Goal: Task Accomplishment & Management: Use online tool/utility

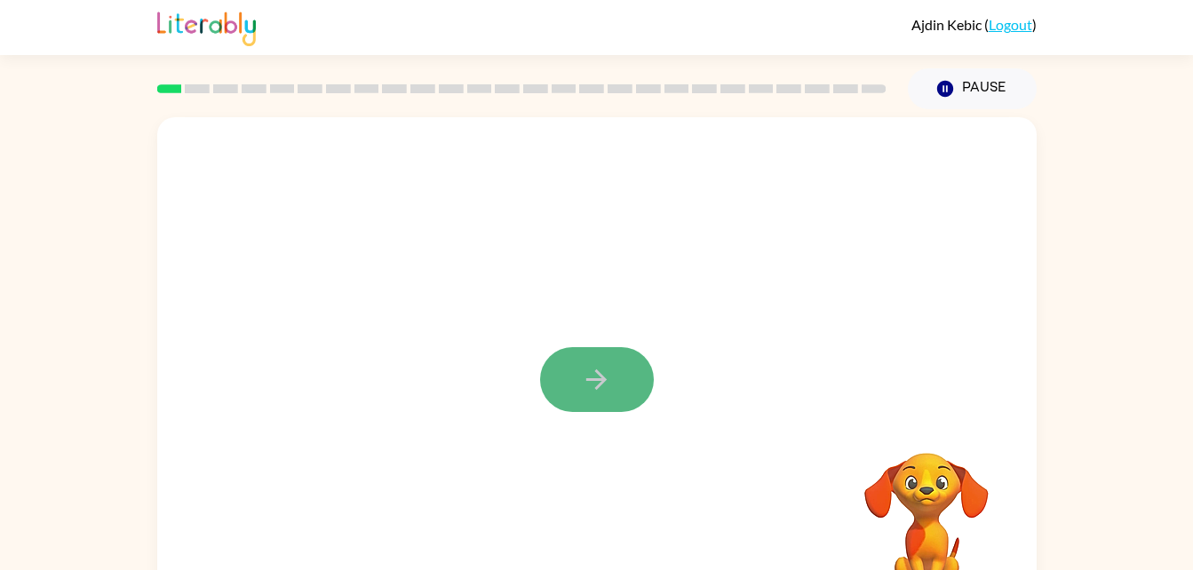
click at [587, 382] on icon "button" at bounding box center [596, 379] width 31 height 31
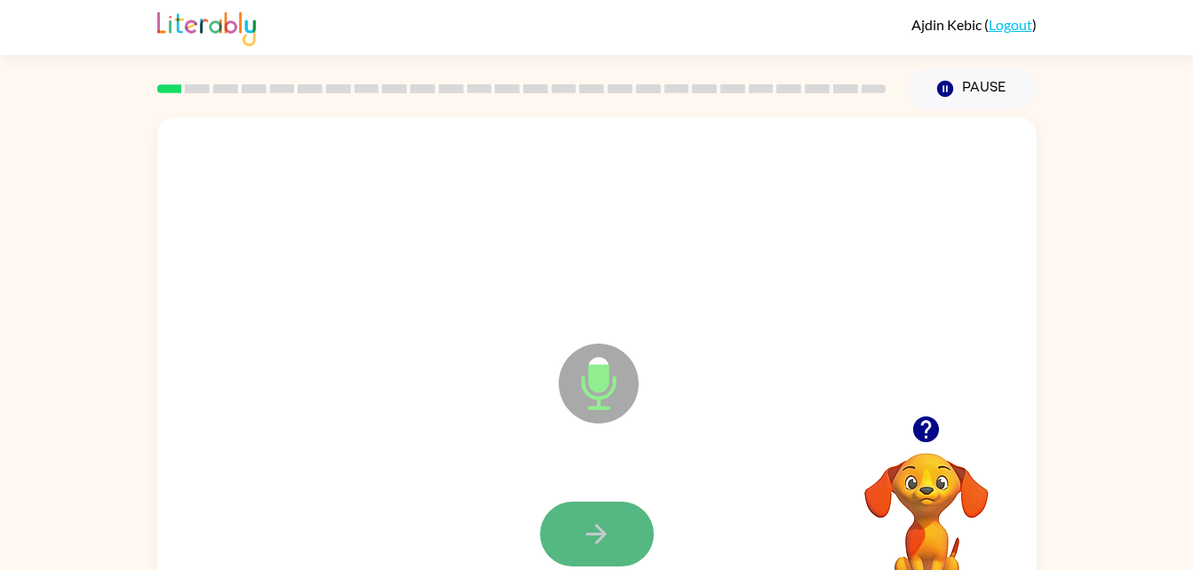
click at [606, 534] on icon "button" at bounding box center [596, 534] width 20 height 20
click at [602, 537] on icon "button" at bounding box center [596, 534] width 20 height 20
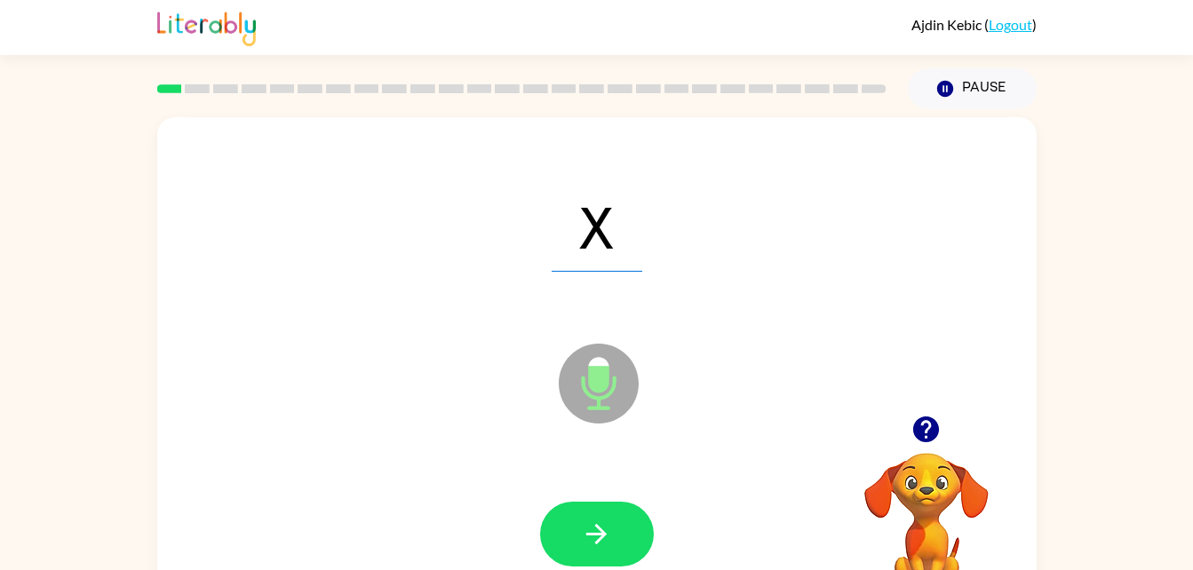
drag, startPoint x: 594, startPoint y: 518, endPoint x: 1078, endPoint y: 339, distance: 515.2
click at [1078, 339] on div "X Microphone The Microphone is here when it is your turn to talk Your browser m…" at bounding box center [596, 366] width 1193 height 515
drag, startPoint x: 601, startPoint y: 538, endPoint x: 954, endPoint y: 306, distance: 422.0
click at [954, 306] on div "X Microphone The Microphone is here when it is your turn to talk" at bounding box center [596, 370] width 879 height 507
click at [919, 424] on icon "button" at bounding box center [926, 430] width 26 height 26
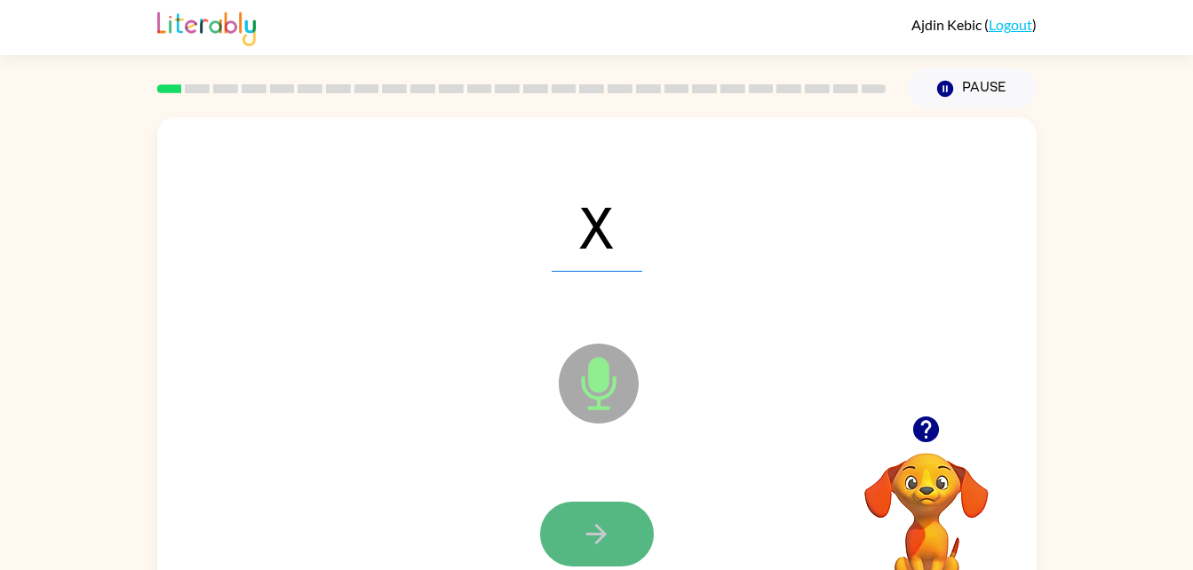
click at [602, 533] on icon "button" at bounding box center [596, 534] width 20 height 20
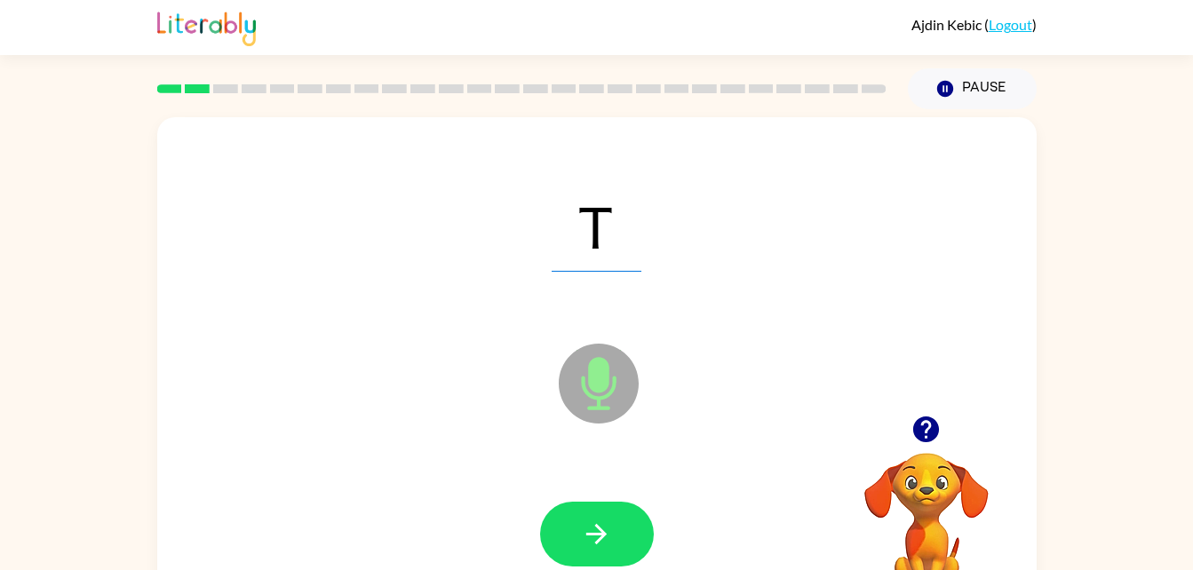
drag, startPoint x: 604, startPoint y: 525, endPoint x: 1022, endPoint y: 293, distance: 478.3
drag, startPoint x: 1022, startPoint y: 293, endPoint x: 601, endPoint y: 543, distance: 489.5
click at [601, 543] on icon "button" at bounding box center [596, 534] width 31 height 31
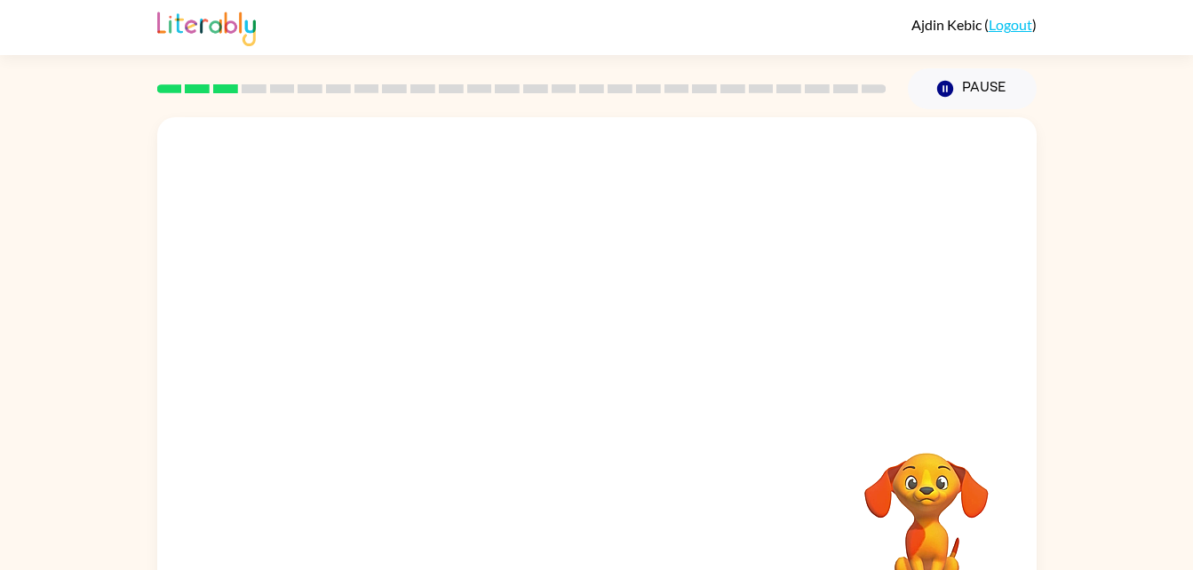
drag, startPoint x: 601, startPoint y: 543, endPoint x: 1109, endPoint y: 298, distance: 563.4
click at [1109, 298] on div "Your browser must support playing .mp4 files to use Literably. Please try using…" at bounding box center [596, 366] width 1193 height 515
click at [593, 525] on div at bounding box center [597, 534] width 114 height 65
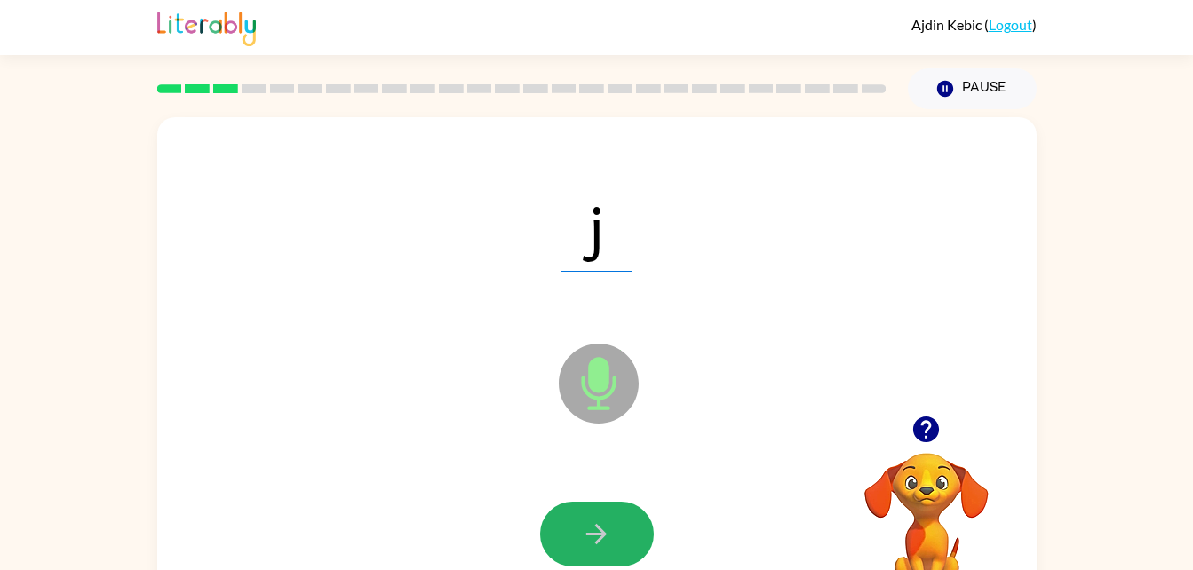
click at [591, 517] on button "button" at bounding box center [597, 534] width 114 height 65
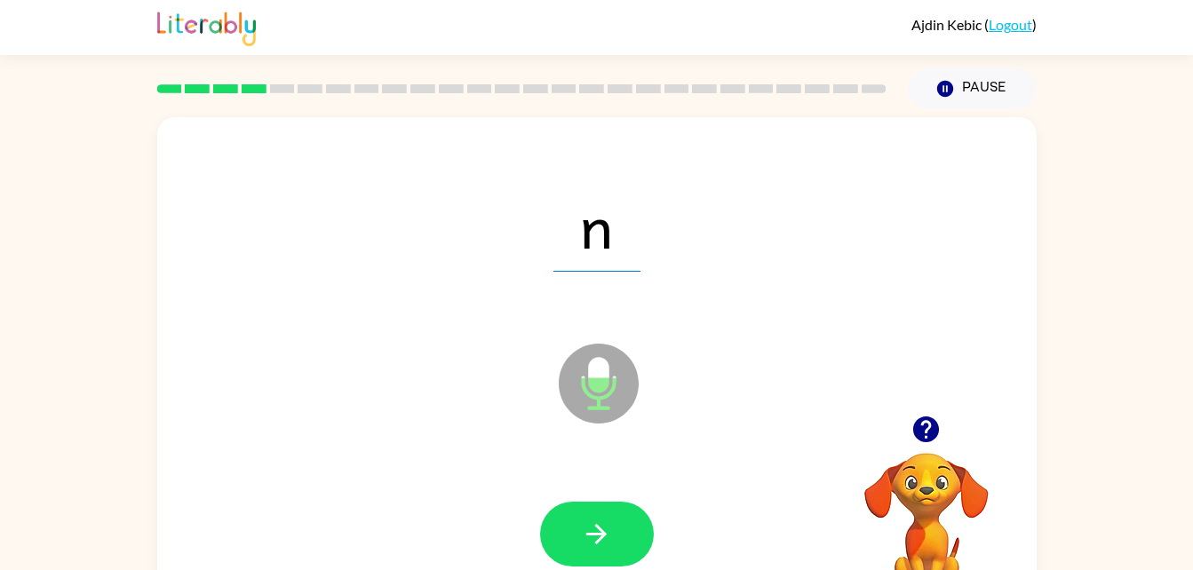
drag, startPoint x: 591, startPoint y: 517, endPoint x: 427, endPoint y: 482, distance: 167.1
click at [427, 482] on div at bounding box center [597, 535] width 844 height 146
click at [617, 537] on button "button" at bounding box center [597, 534] width 114 height 65
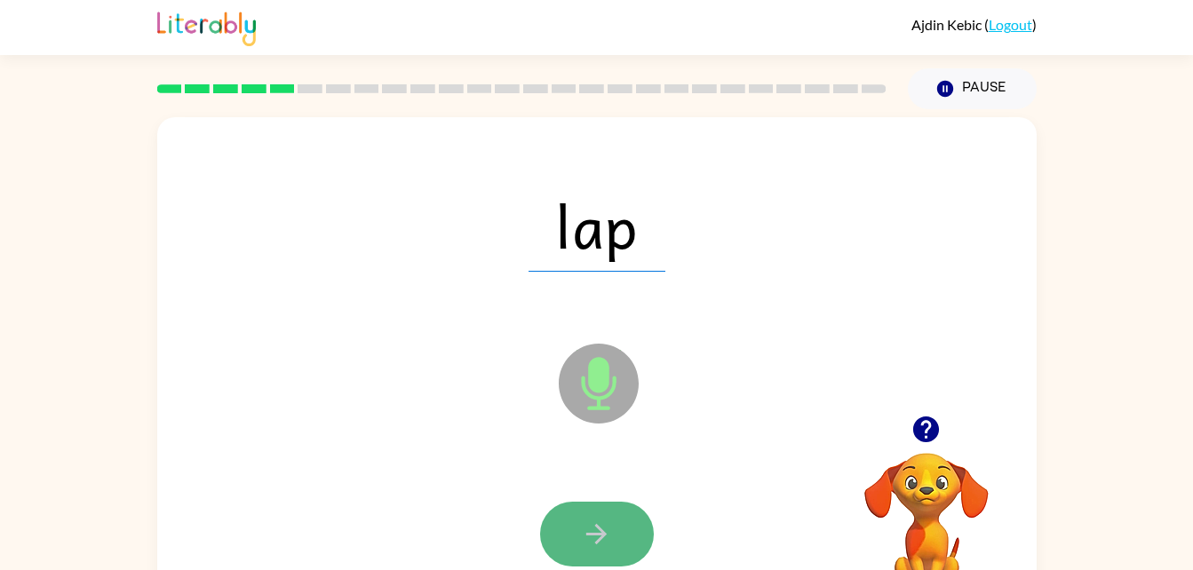
click at [576, 529] on button "button" at bounding box center [597, 534] width 114 height 65
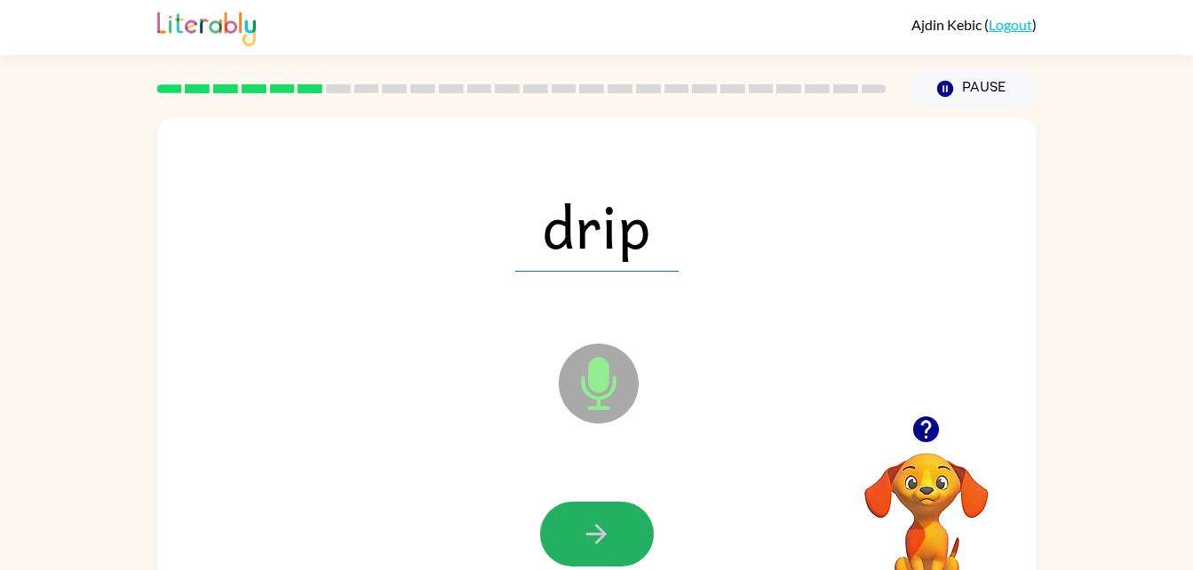
click at [573, 540] on button "button" at bounding box center [597, 534] width 114 height 65
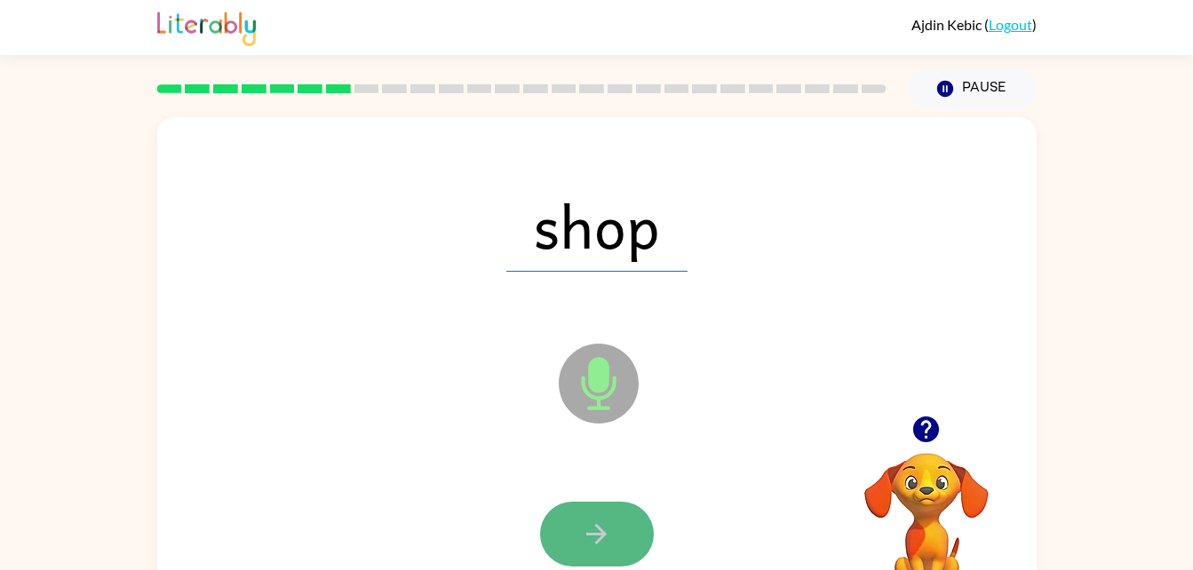
drag, startPoint x: 580, startPoint y: 546, endPoint x: 570, endPoint y: 529, distance: 20.3
click at [570, 529] on button "button" at bounding box center [597, 534] width 114 height 65
click at [612, 539] on button "button" at bounding box center [597, 534] width 114 height 65
click at [606, 521] on icon "button" at bounding box center [596, 534] width 31 height 31
click at [584, 525] on icon "button" at bounding box center [596, 534] width 31 height 31
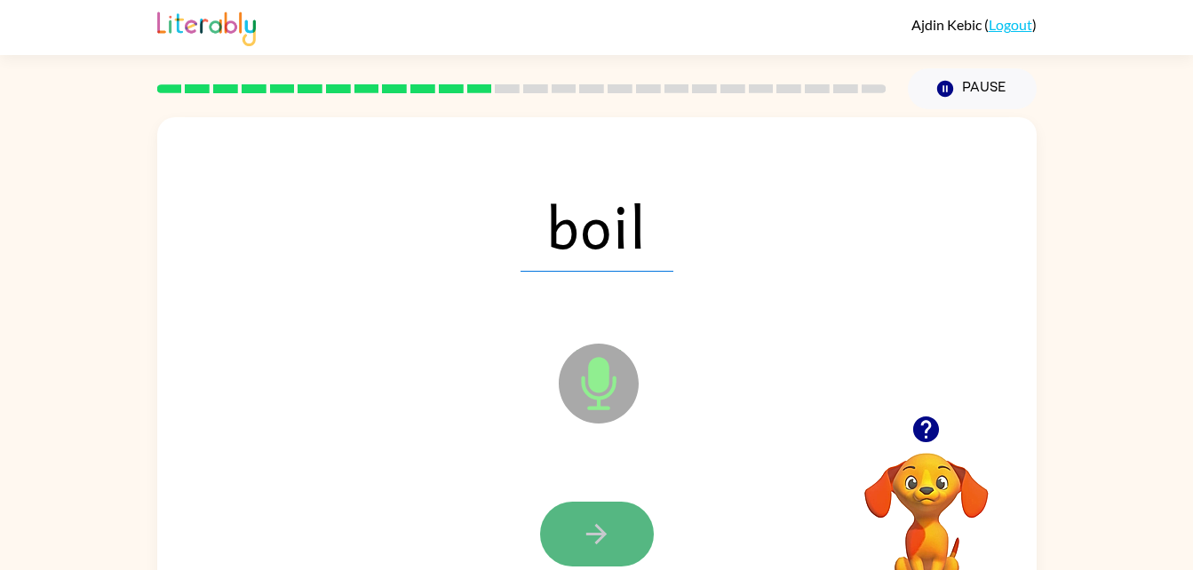
click at [611, 531] on icon "button" at bounding box center [596, 534] width 31 height 31
click at [616, 549] on button "button" at bounding box center [597, 534] width 114 height 65
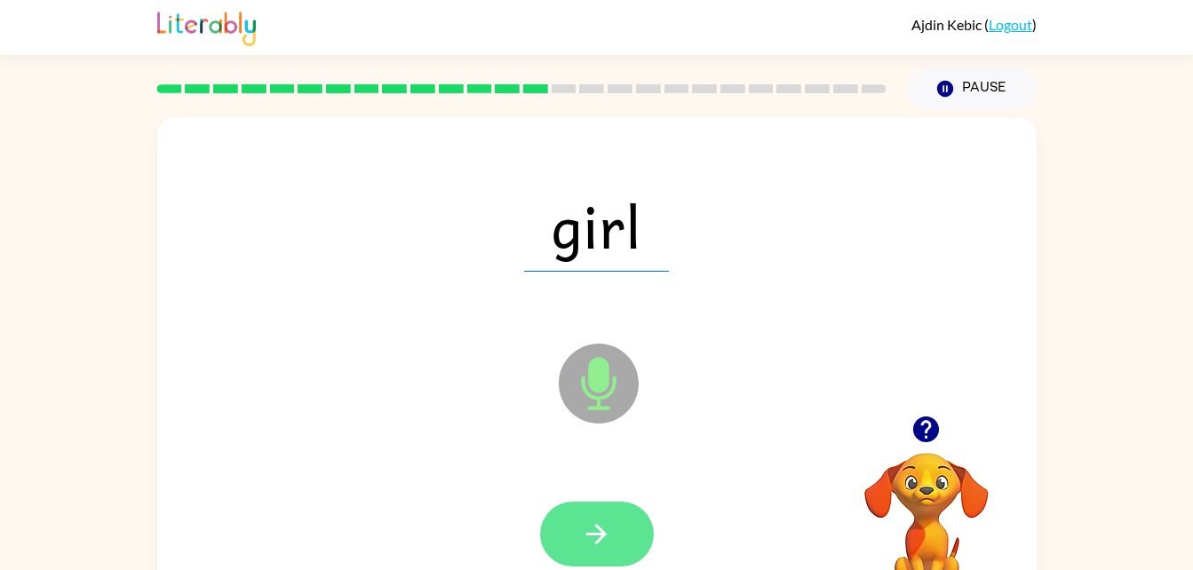
click at [604, 526] on icon "button" at bounding box center [596, 534] width 31 height 31
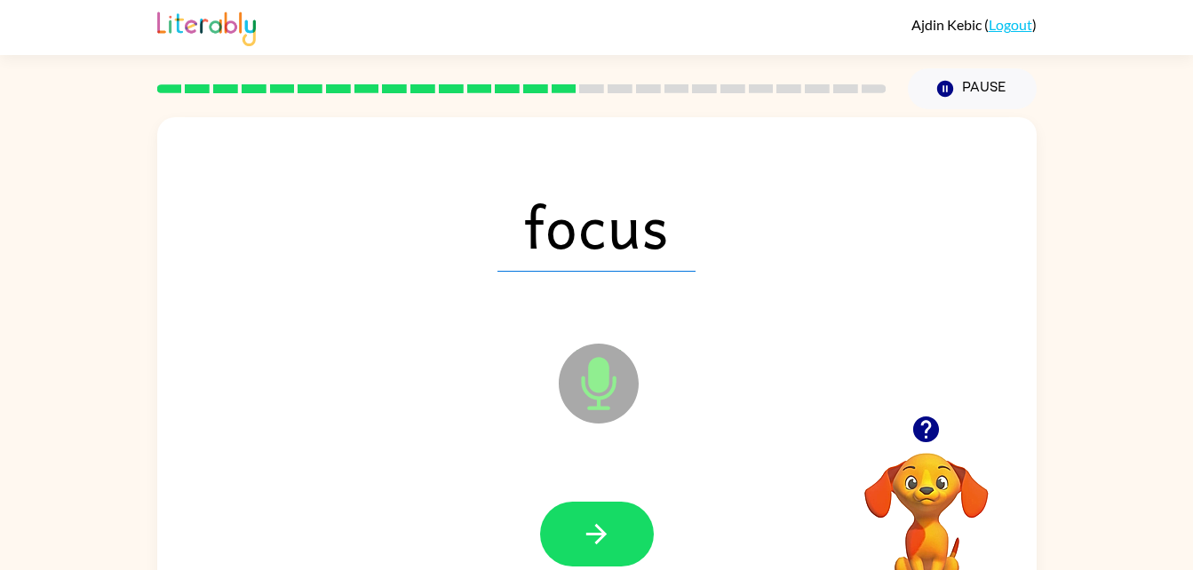
drag, startPoint x: 604, startPoint y: 526, endPoint x: 368, endPoint y: 434, distance: 253.4
click at [368, 434] on div "focus Microphone The Microphone is here when it is your turn to talk" at bounding box center [596, 370] width 879 height 507
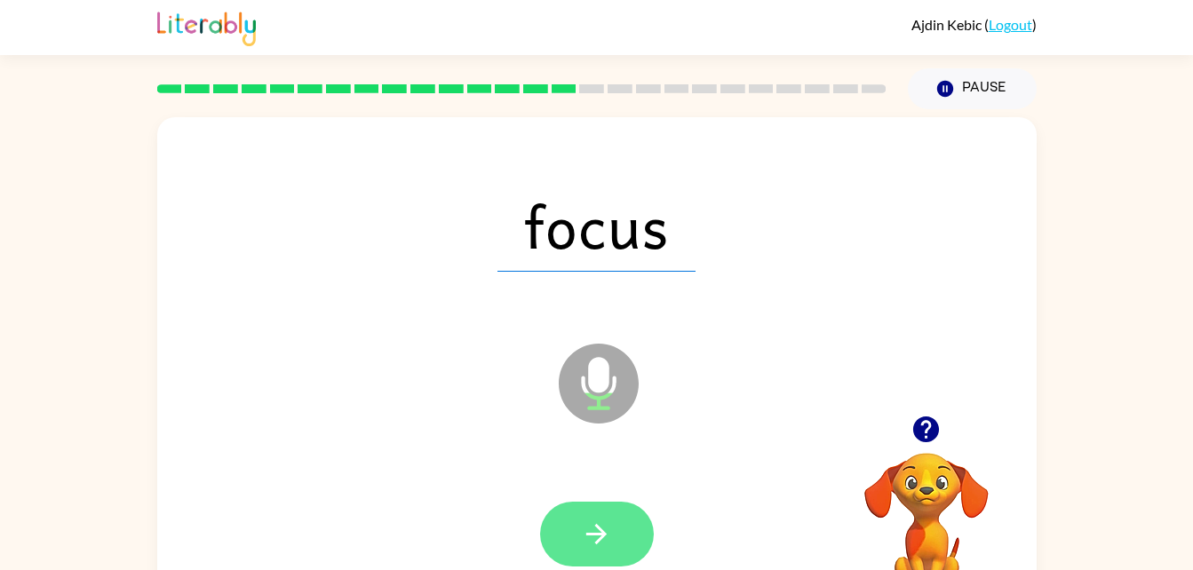
click at [586, 530] on icon "button" at bounding box center [596, 534] width 31 height 31
click at [585, 532] on icon "button" at bounding box center [596, 534] width 31 height 31
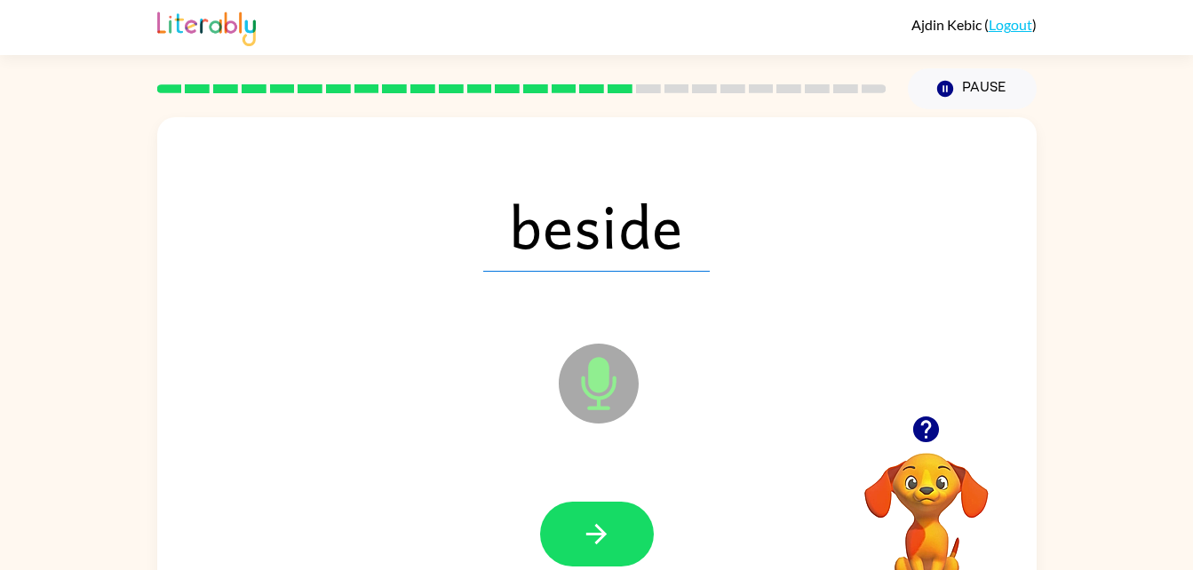
drag, startPoint x: 584, startPoint y: 535, endPoint x: 451, endPoint y: 450, distance: 157.0
click at [451, 450] on div "beside Microphone The Microphone is here when it is your turn to talk" at bounding box center [596, 370] width 879 height 507
click at [631, 535] on button "button" at bounding box center [597, 534] width 114 height 65
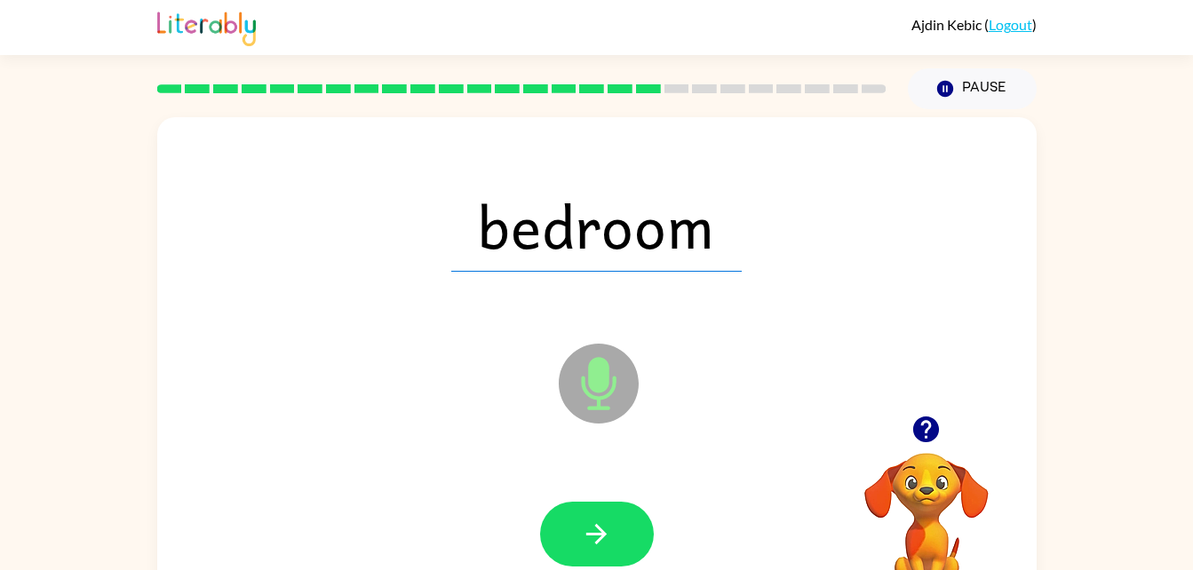
click at [631, 535] on button "button" at bounding box center [597, 534] width 114 height 65
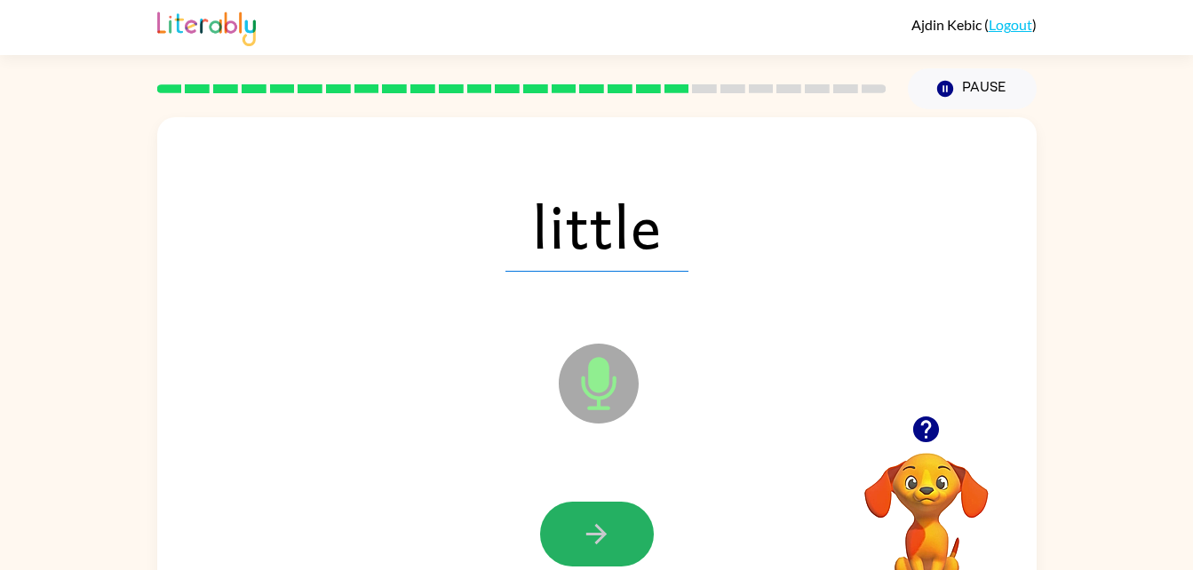
click at [631, 535] on button "button" at bounding box center [597, 534] width 114 height 65
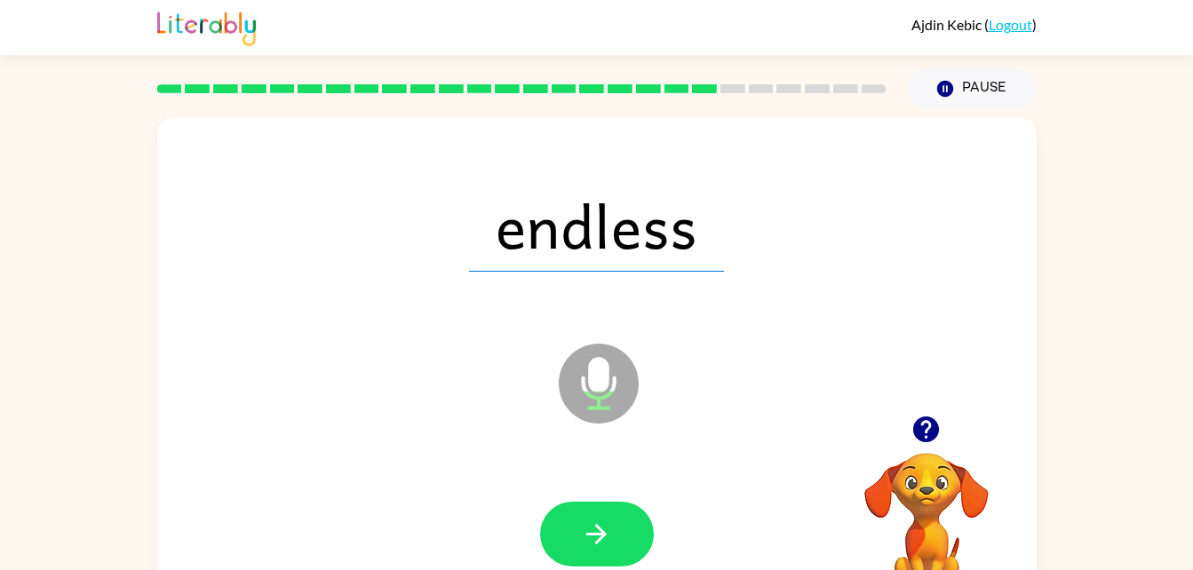
drag, startPoint x: 631, startPoint y: 535, endPoint x: 525, endPoint y: 460, distance: 129.4
click at [525, 460] on div "endless Microphone The Microphone is here when it is your turn to talk" at bounding box center [596, 370] width 879 height 507
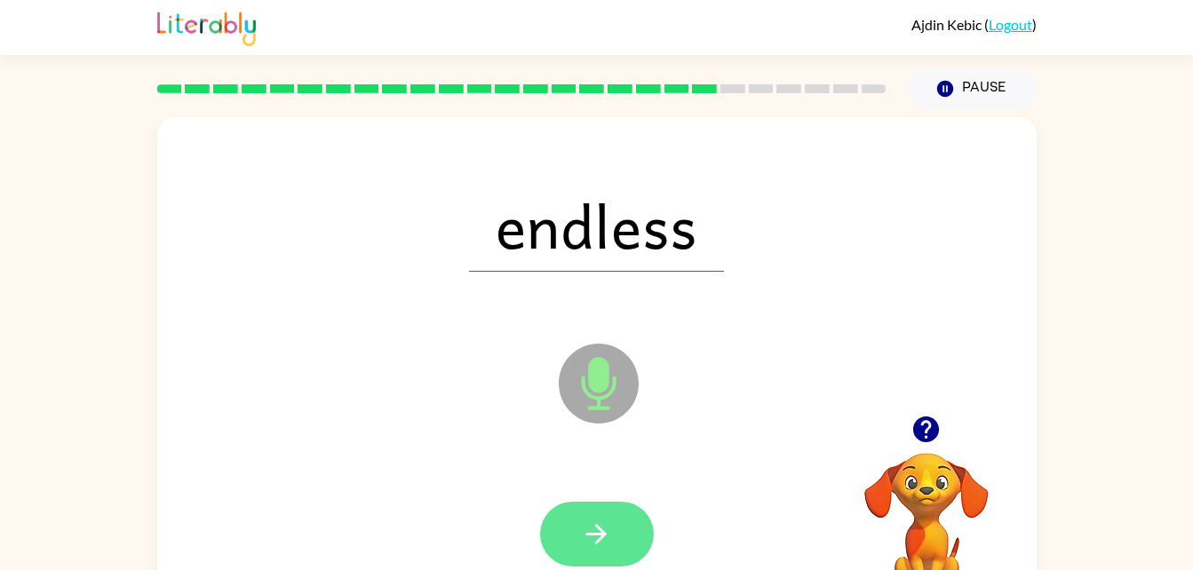
click at [577, 502] on button "button" at bounding box center [597, 534] width 114 height 65
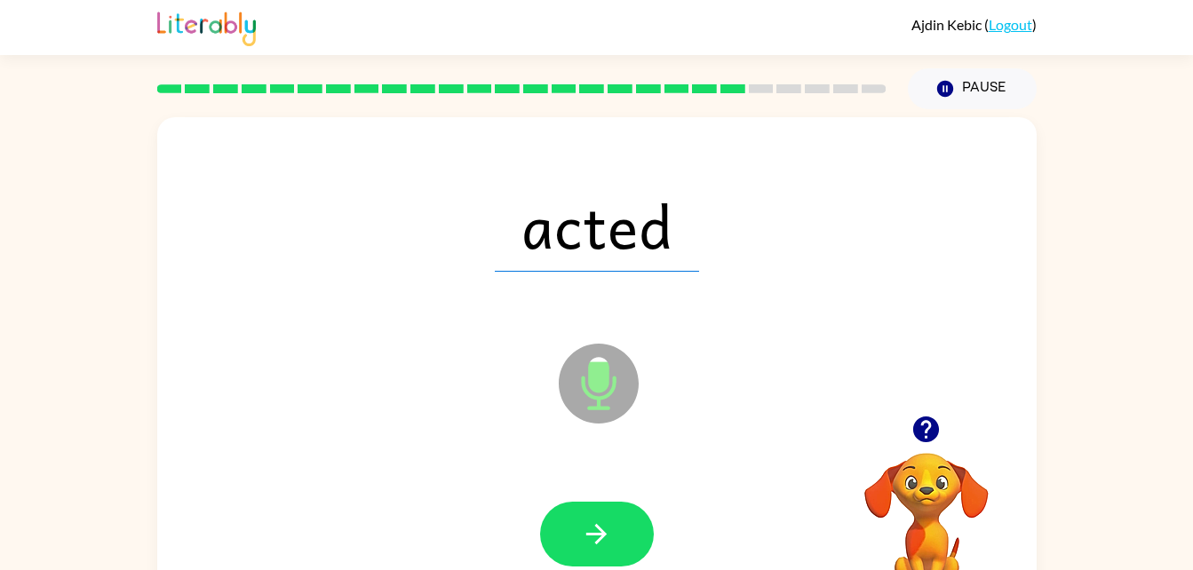
drag, startPoint x: 590, startPoint y: 529, endPoint x: 493, endPoint y: 428, distance: 139.5
click at [493, 428] on div "acted Microphone The Microphone is here when it is your turn to talk" at bounding box center [596, 370] width 879 height 507
click at [589, 527] on icon "button" at bounding box center [596, 534] width 31 height 31
drag, startPoint x: 589, startPoint y: 527, endPoint x: 404, endPoint y: 416, distance: 215.6
click at [404, 416] on div "kam Microphone The Microphone is here when it is your turn to talk" at bounding box center [596, 370] width 879 height 507
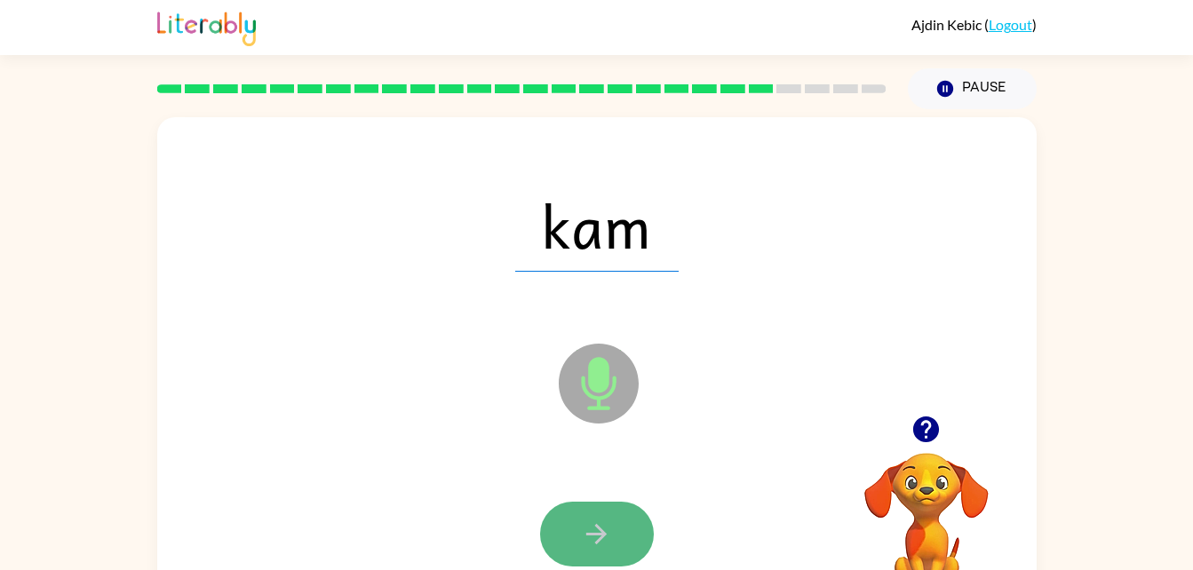
click at [596, 525] on icon "button" at bounding box center [596, 534] width 20 height 20
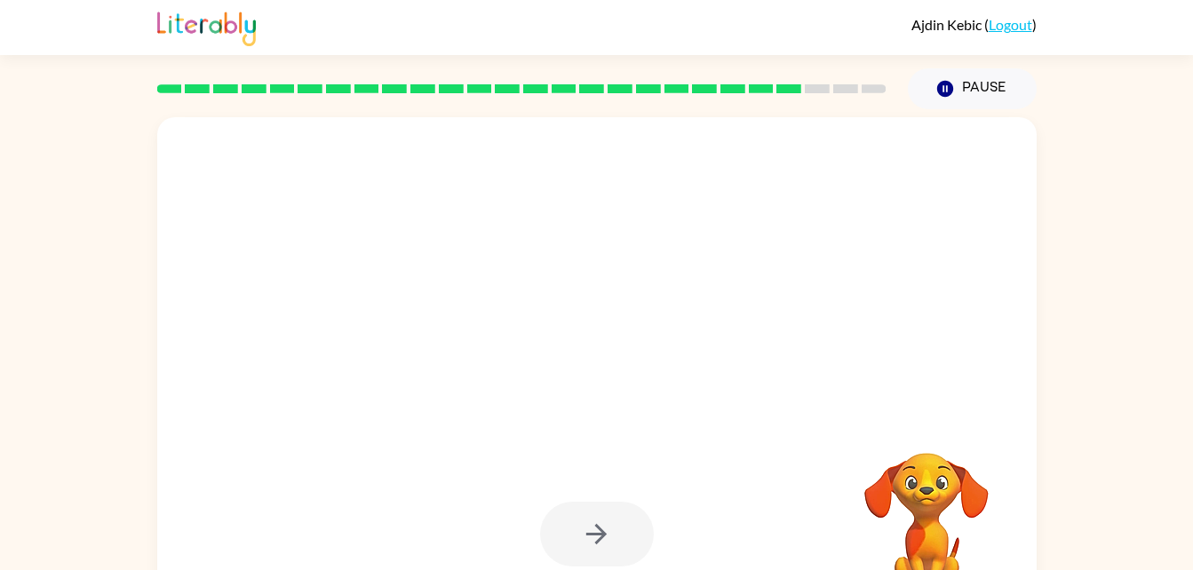
drag, startPoint x: 596, startPoint y: 525, endPoint x: 486, endPoint y: 402, distance: 164.8
click at [486, 402] on div at bounding box center [596, 370] width 879 height 507
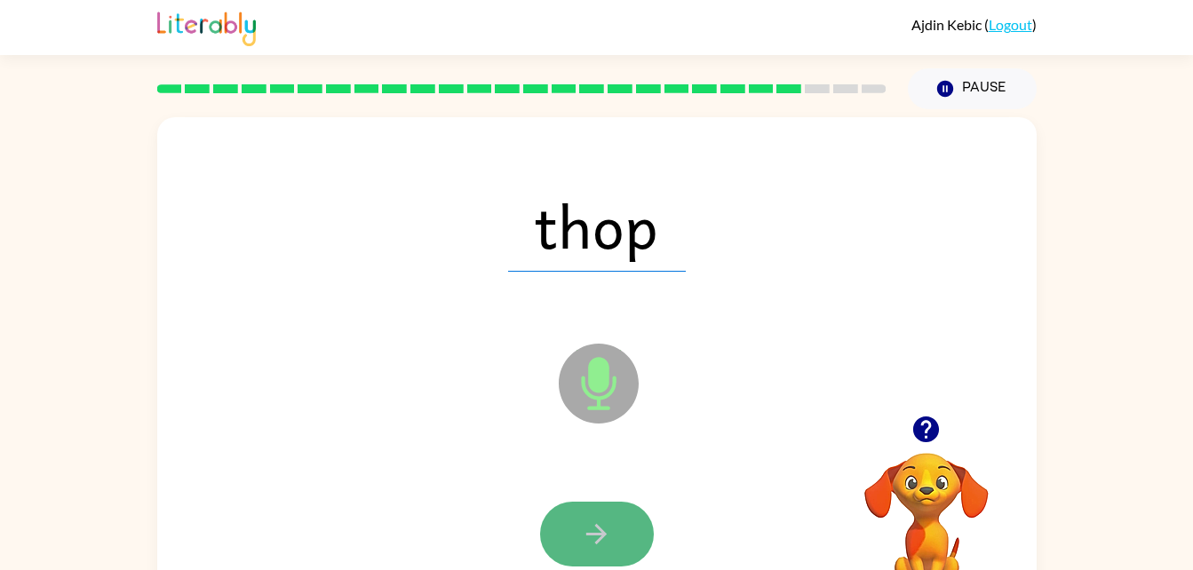
click at [590, 527] on icon "button" at bounding box center [596, 534] width 31 height 31
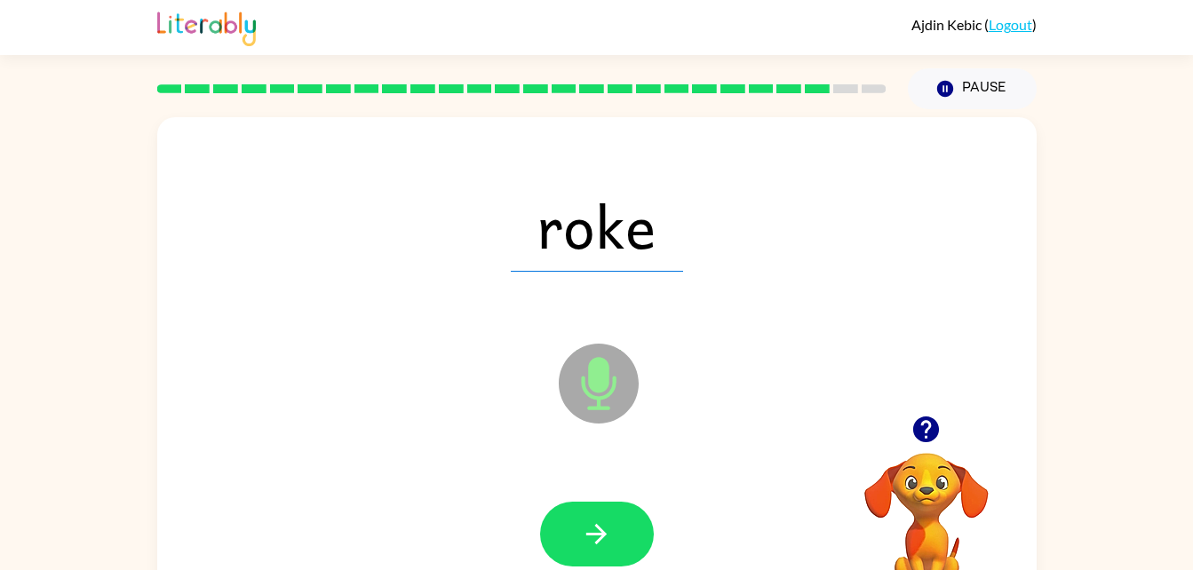
drag, startPoint x: 590, startPoint y: 527, endPoint x: 479, endPoint y: 462, distance: 128.6
click at [479, 462] on div at bounding box center [597, 535] width 844 height 146
click at [592, 535] on icon "button" at bounding box center [596, 534] width 20 height 20
drag, startPoint x: 592, startPoint y: 535, endPoint x: 420, endPoint y: 416, distance: 209.4
click at [420, 416] on div "peem Microphone The Microphone is here when it is your turn to talk" at bounding box center [596, 370] width 879 height 507
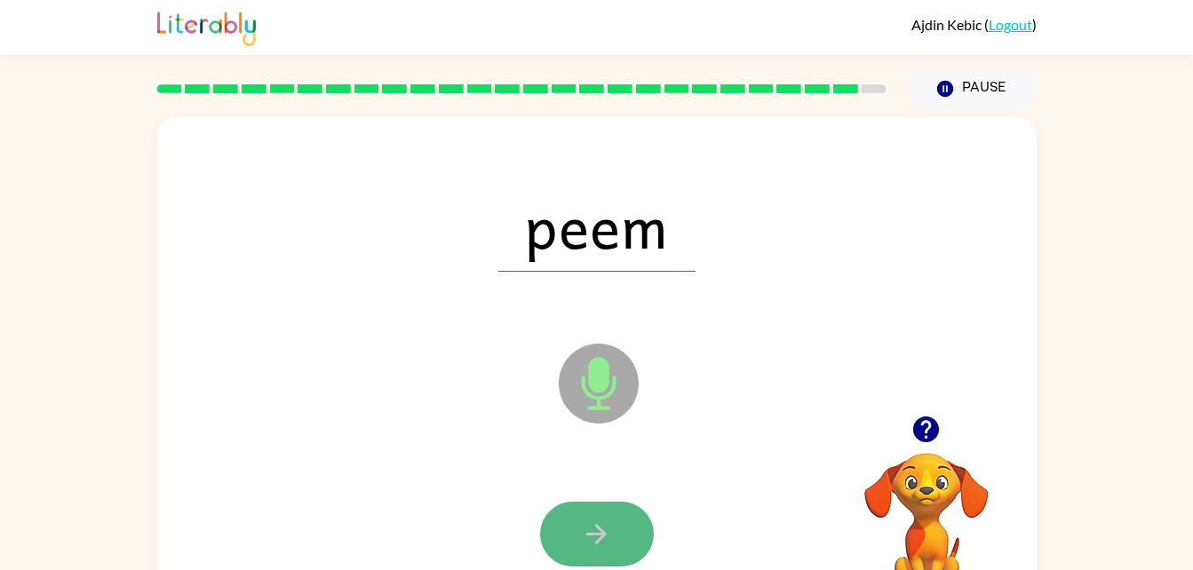
click at [599, 521] on icon "button" at bounding box center [596, 534] width 31 height 31
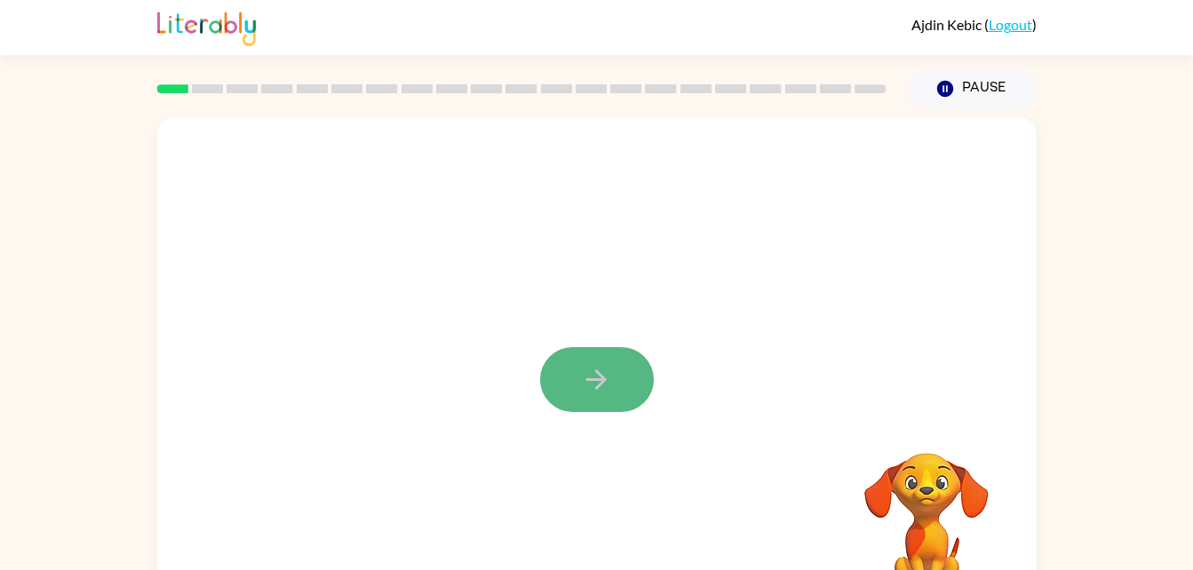
click at [598, 370] on icon "button" at bounding box center [596, 379] width 31 height 31
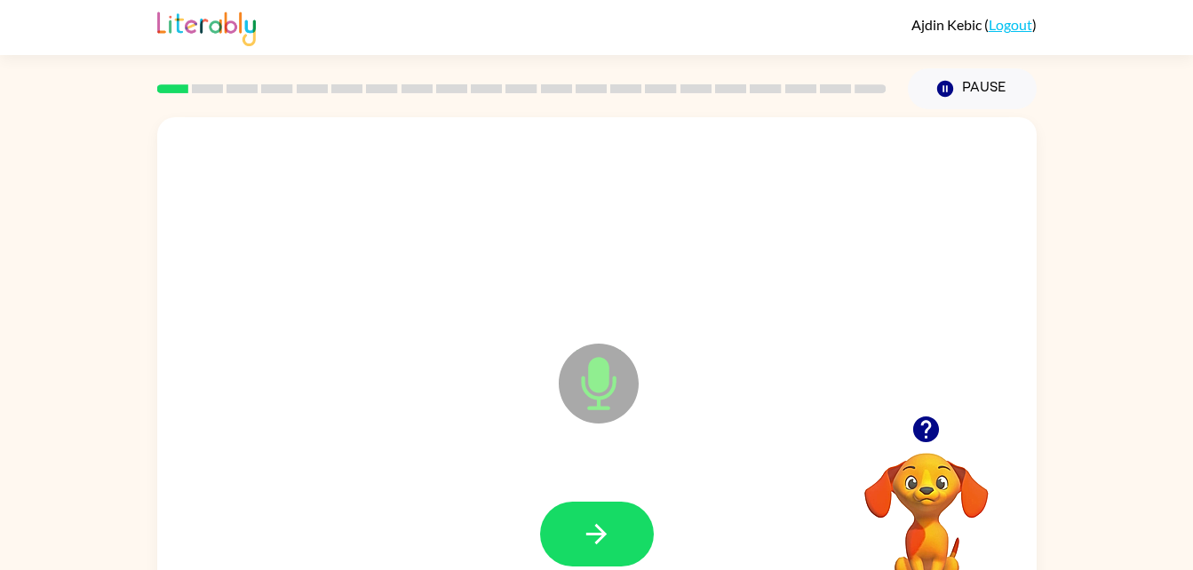
click at [595, 370] on icon "Microphone The Microphone is here when it is your turn to talk" at bounding box center [687, 405] width 266 height 133
drag, startPoint x: 609, startPoint y: 519, endPoint x: 596, endPoint y: 497, distance: 25.9
click at [596, 497] on div at bounding box center [597, 535] width 844 height 146
click at [930, 411] on button "button" at bounding box center [925, 429] width 45 height 45
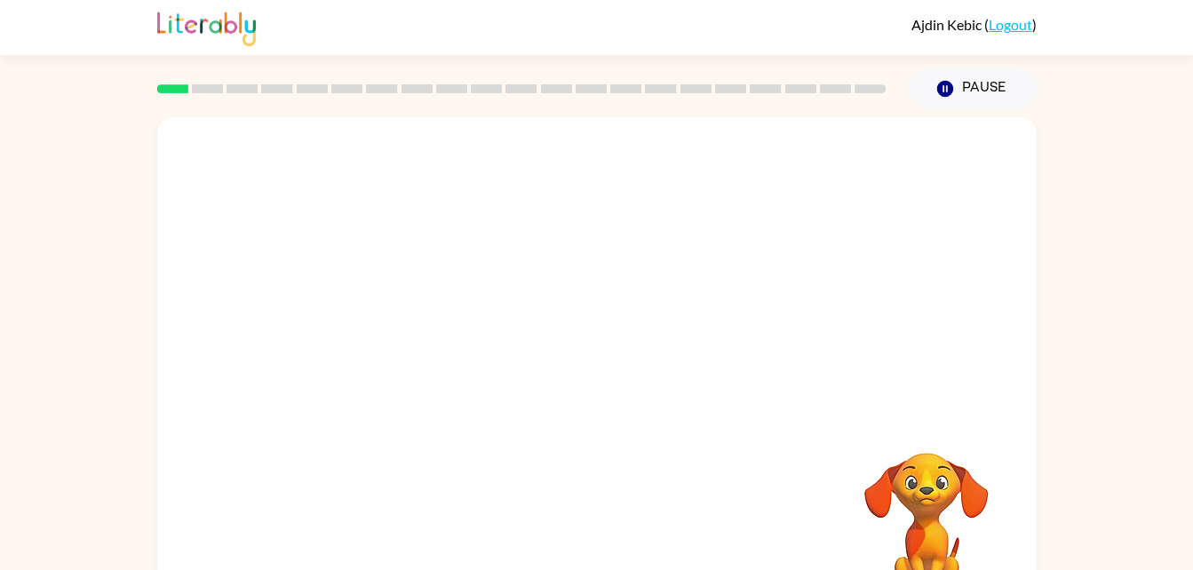
drag, startPoint x: 609, startPoint y: 523, endPoint x: 523, endPoint y: 468, distance: 102.3
click at [523, 468] on div at bounding box center [597, 535] width 844 height 146
click at [696, 471] on div at bounding box center [597, 535] width 844 height 146
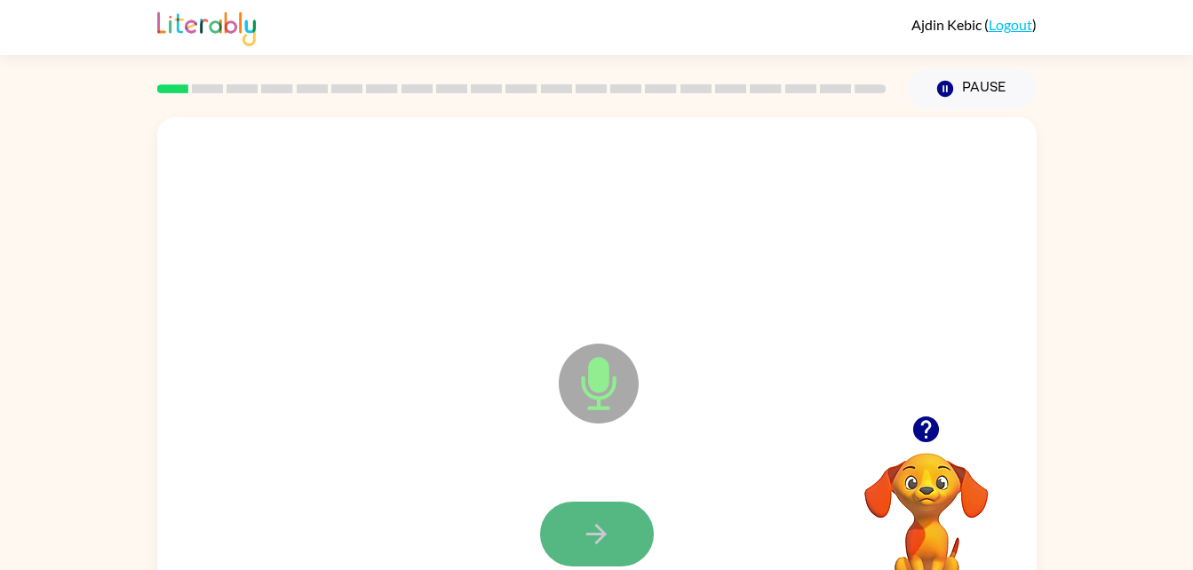
click at [608, 525] on icon "button" at bounding box center [596, 534] width 31 height 31
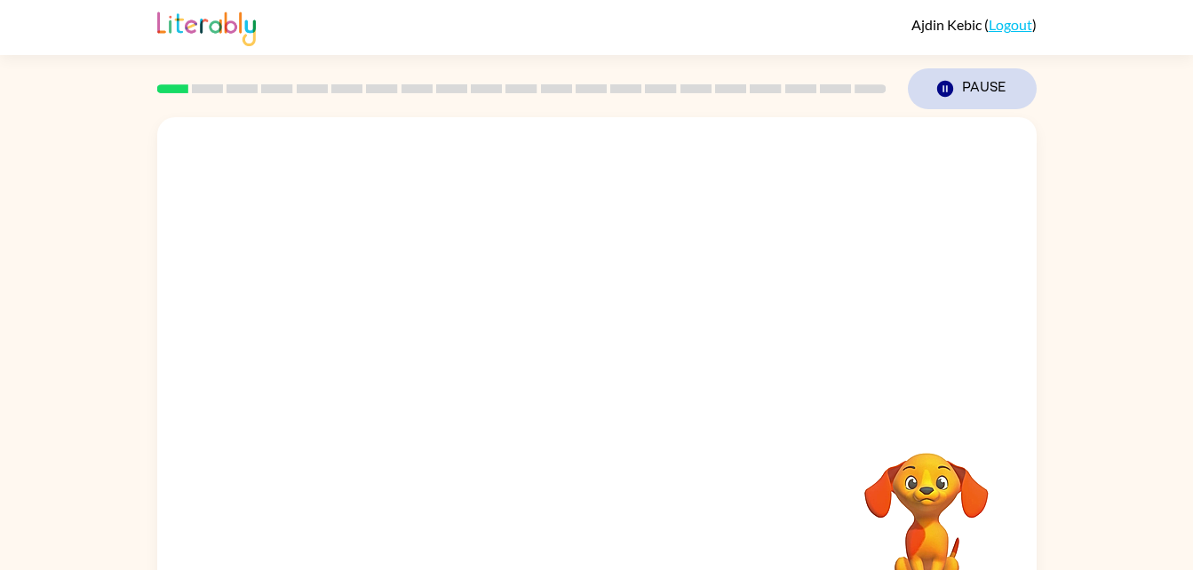
click at [943, 84] on icon "button" at bounding box center [944, 89] width 16 height 16
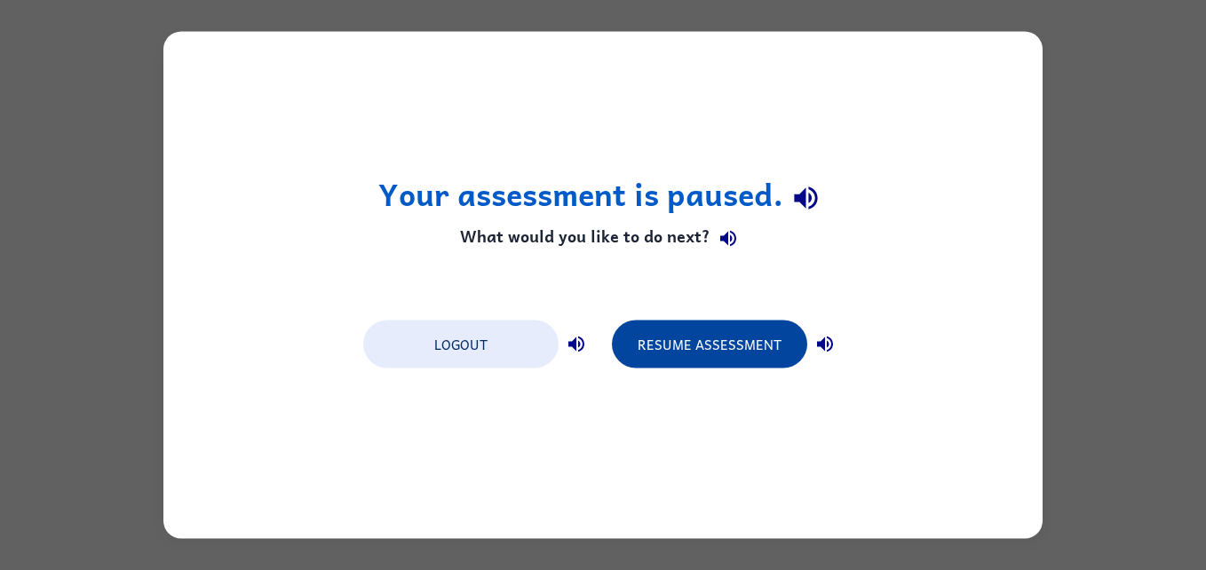
click at [694, 345] on button "Resume Assessment" at bounding box center [709, 345] width 195 height 48
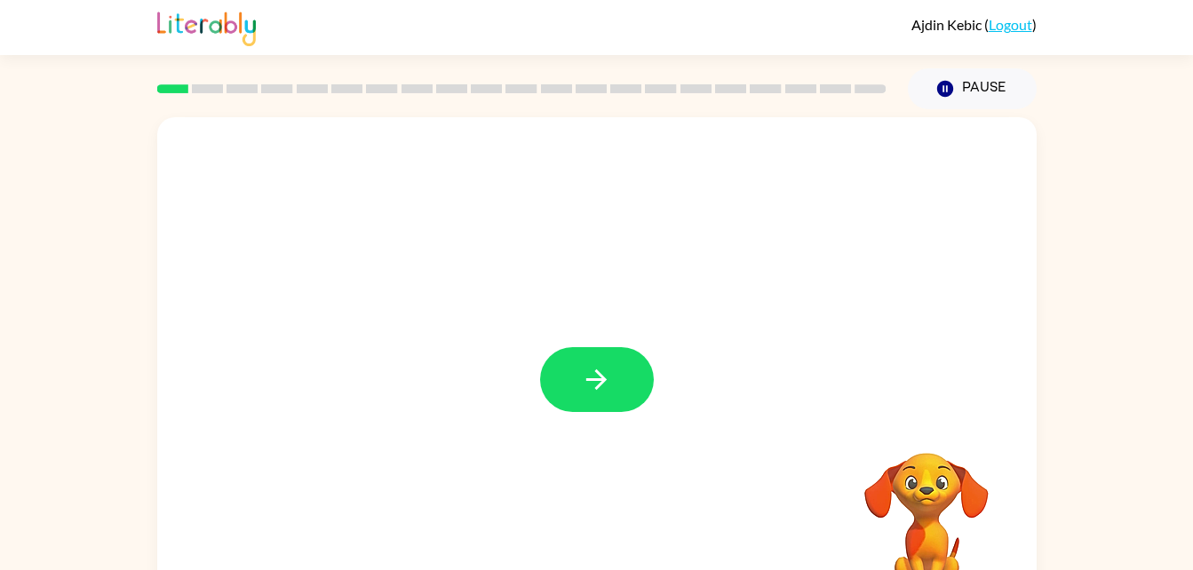
drag, startPoint x: 592, startPoint y: 370, endPoint x: 314, endPoint y: 264, distance: 298.3
click at [314, 264] on div at bounding box center [596, 370] width 879 height 507
click at [578, 372] on button "button" at bounding box center [597, 379] width 114 height 65
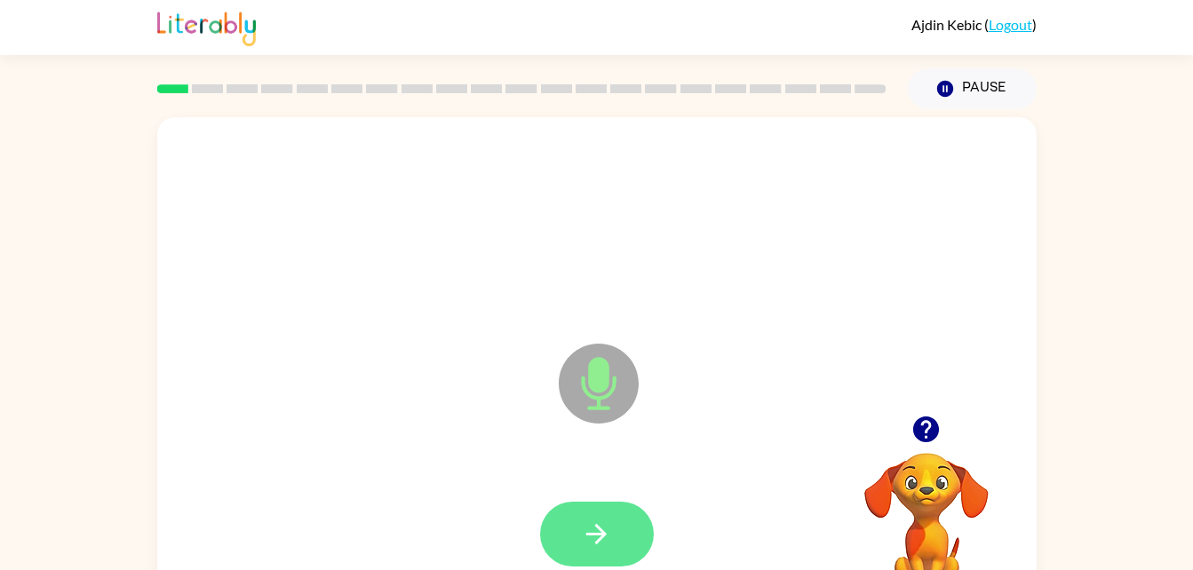
drag, startPoint x: 573, startPoint y: 371, endPoint x: 614, endPoint y: 516, distance: 150.4
click at [614, 516] on div "Microphone The Microphone is here when it is your turn to talk" at bounding box center [596, 370] width 879 height 507
click at [616, 514] on button "button" at bounding box center [597, 534] width 114 height 65
click at [587, 535] on icon "button" at bounding box center [596, 534] width 20 height 20
drag, startPoint x: 602, startPoint y: 544, endPoint x: 600, endPoint y: 565, distance: 21.4
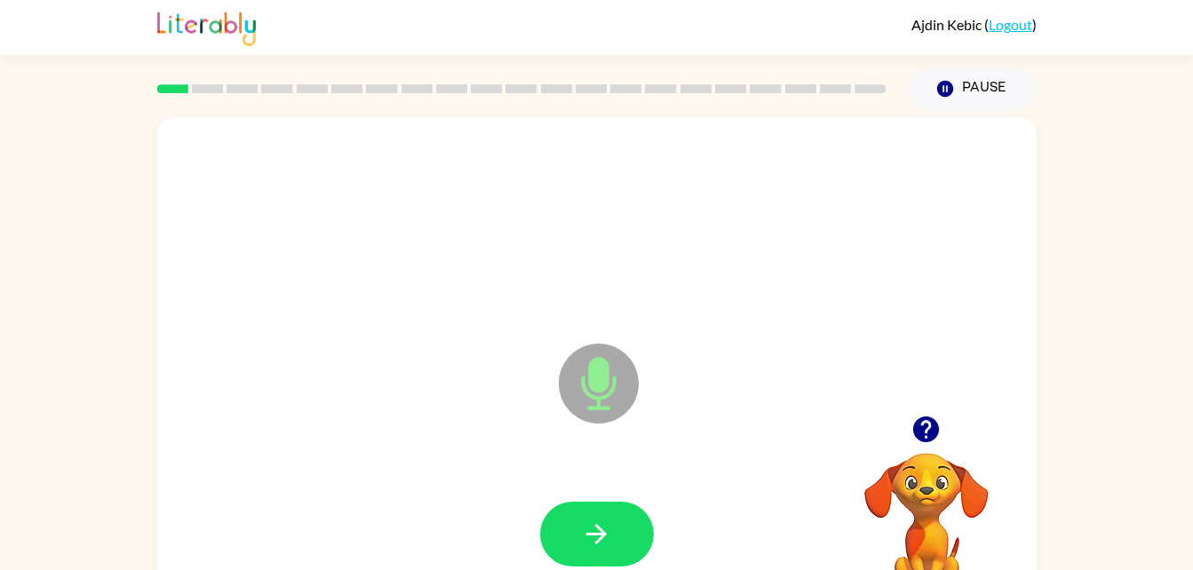
click at [600, 565] on button "button" at bounding box center [597, 534] width 114 height 65
drag, startPoint x: 604, startPoint y: 531, endPoint x: 601, endPoint y: 521, distance: 10.1
click at [601, 521] on icon "button" at bounding box center [596, 534] width 31 height 31
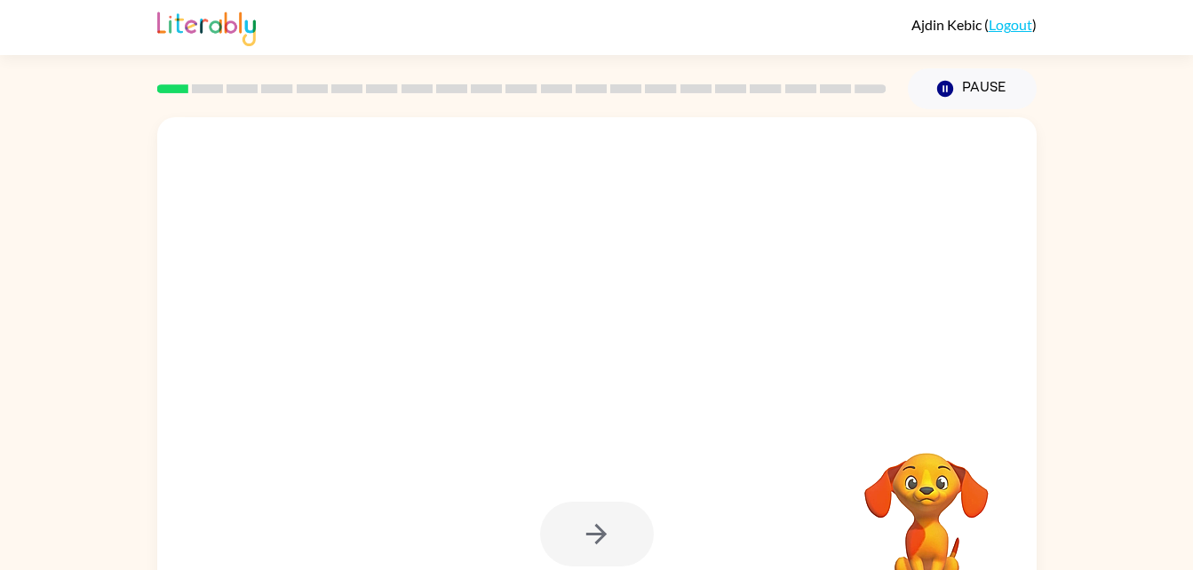
click at [601, 521] on div at bounding box center [597, 534] width 114 height 65
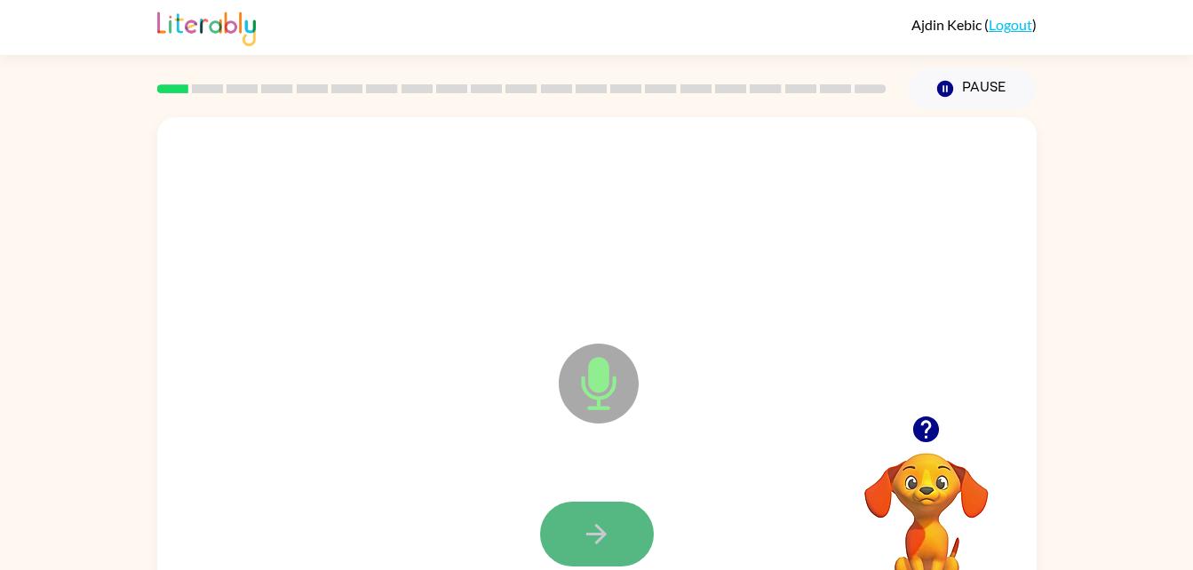
click at [599, 535] on icon "button" at bounding box center [596, 534] width 20 height 20
drag, startPoint x: 611, startPoint y: 527, endPoint x: 589, endPoint y: 542, distance: 26.9
click at [589, 542] on icon "button" at bounding box center [596, 534] width 31 height 31
click at [585, 545] on icon "button" at bounding box center [596, 534] width 31 height 31
click at [617, 522] on button "button" at bounding box center [597, 534] width 114 height 65
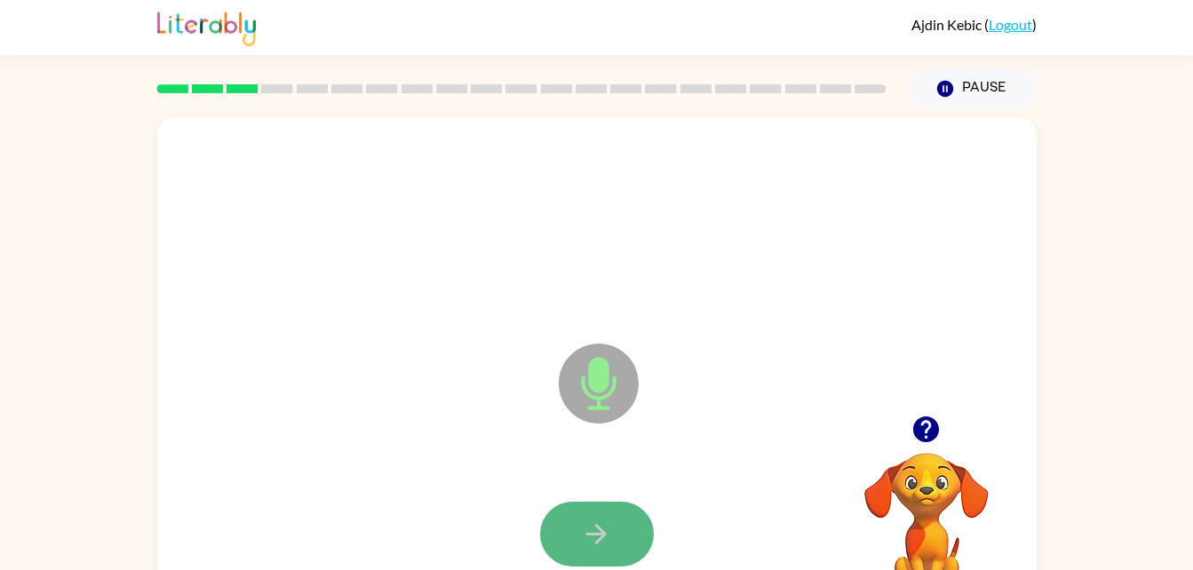
click at [610, 533] on icon "button" at bounding box center [596, 534] width 31 height 31
click at [611, 535] on icon "button" at bounding box center [596, 534] width 31 height 31
click at [614, 539] on button "button" at bounding box center [597, 534] width 114 height 65
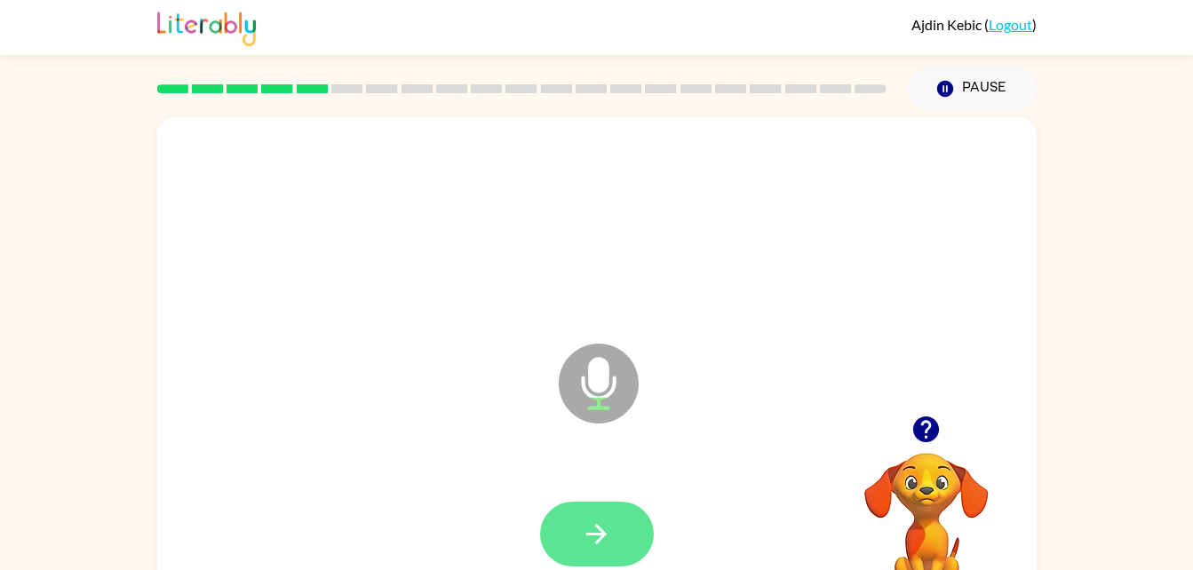
click at [592, 508] on button "button" at bounding box center [597, 534] width 114 height 65
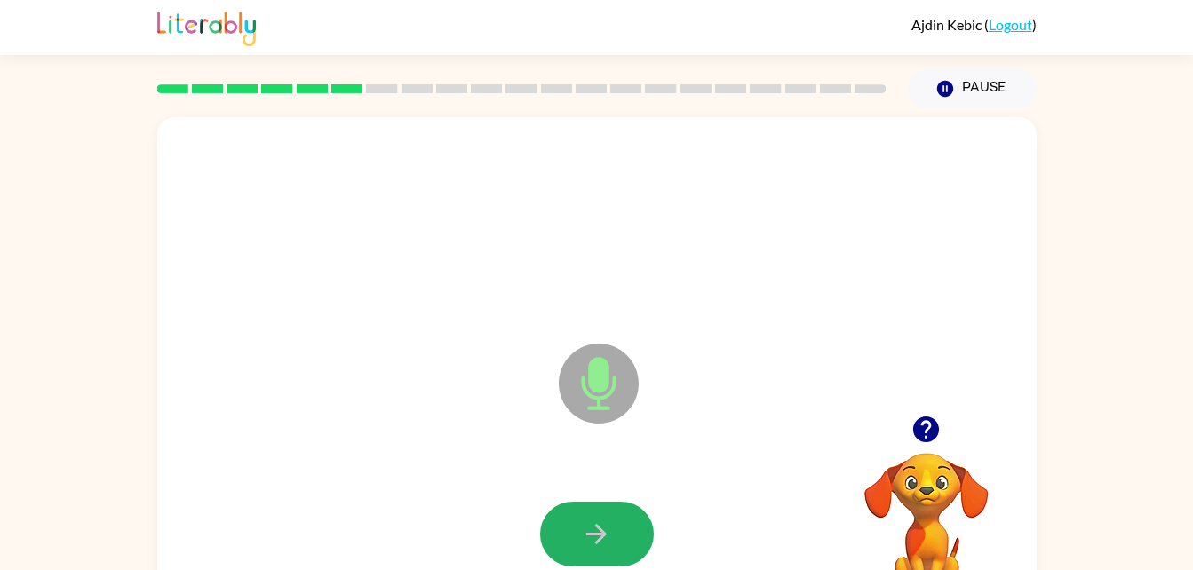
click at [600, 530] on icon "button" at bounding box center [596, 534] width 20 height 20
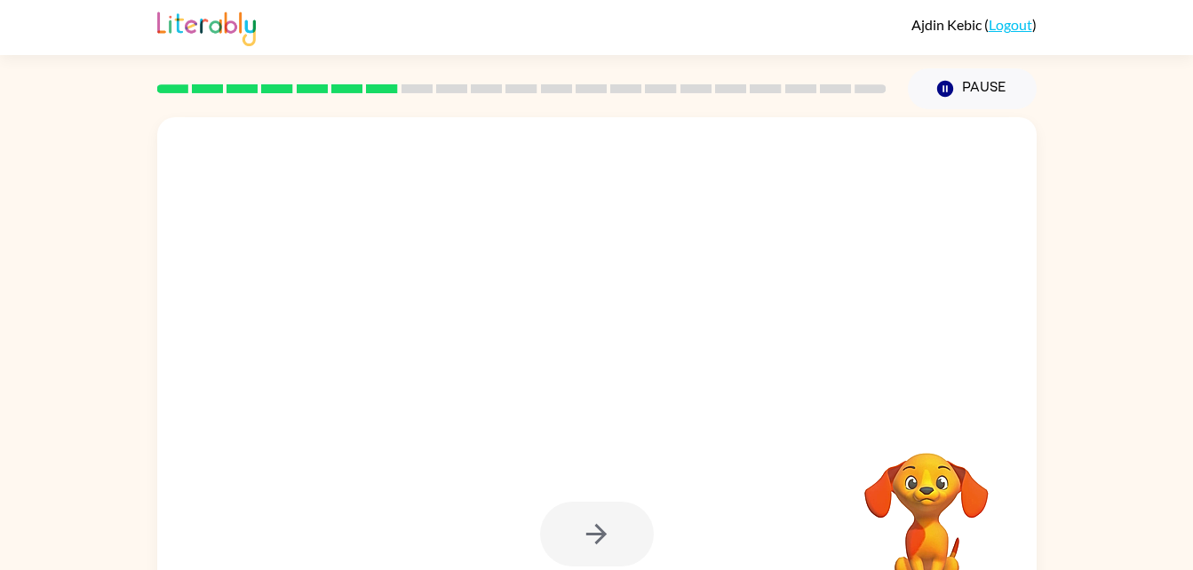
click at [590, 537] on div at bounding box center [597, 534] width 114 height 65
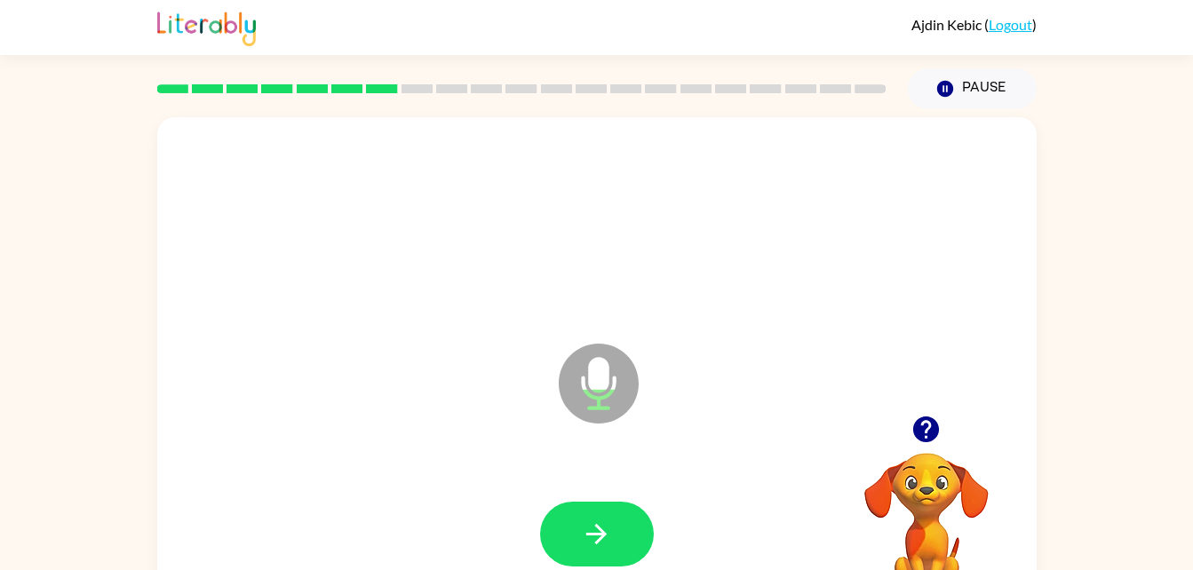
drag, startPoint x: 591, startPoint y: 524, endPoint x: 375, endPoint y: 431, distance: 235.1
click at [375, 431] on div "Microphone The Microphone is here when it is your turn to talk" at bounding box center [596, 370] width 879 height 507
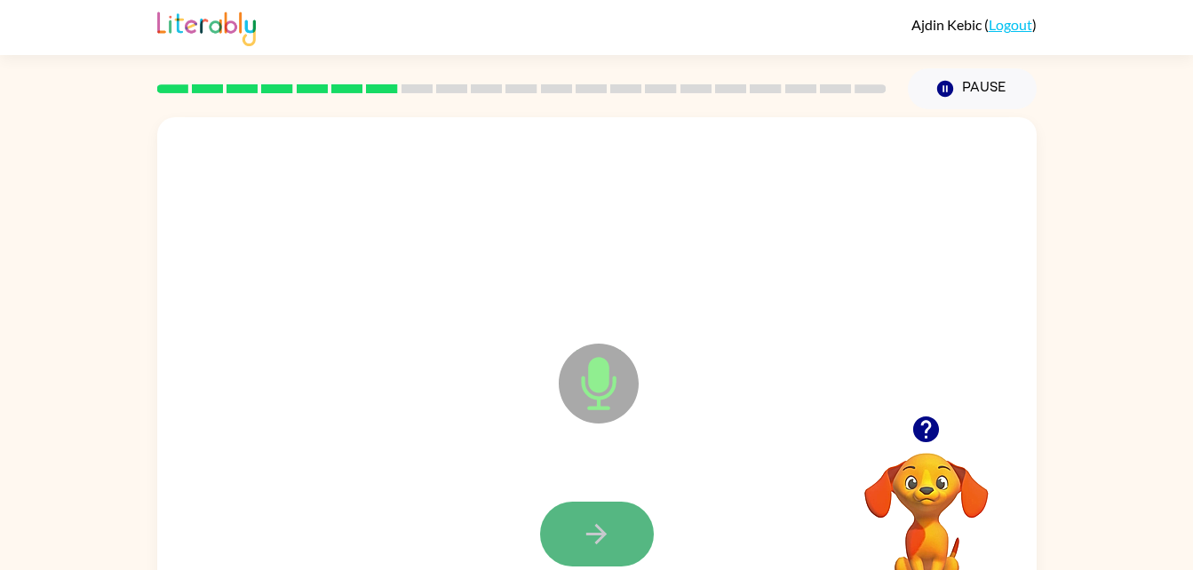
click at [607, 535] on icon "button" at bounding box center [596, 534] width 31 height 31
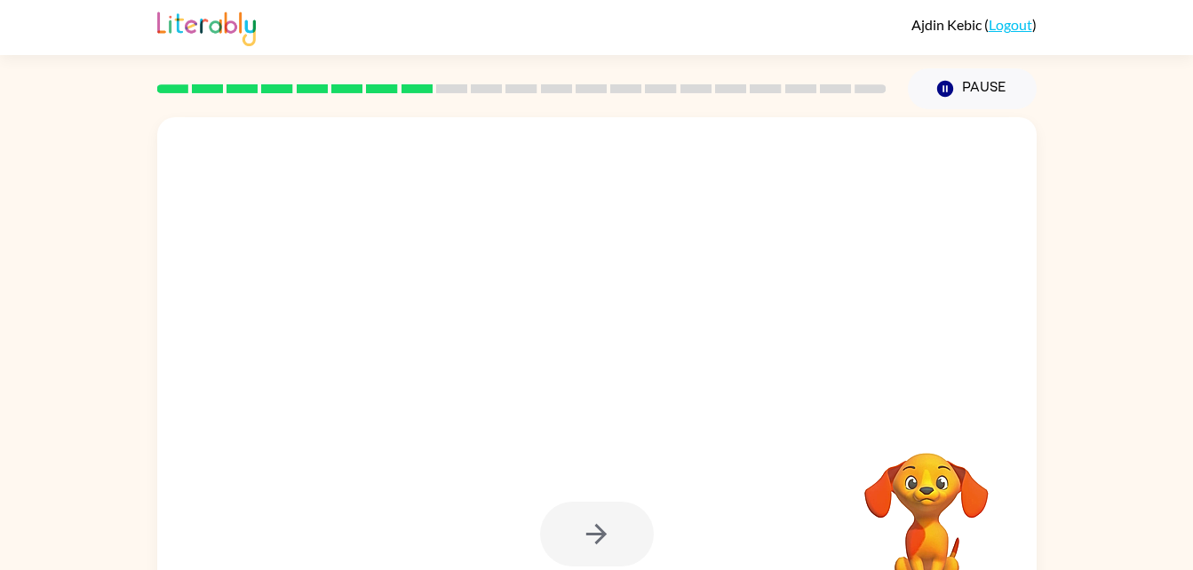
click at [585, 525] on div at bounding box center [597, 534] width 114 height 65
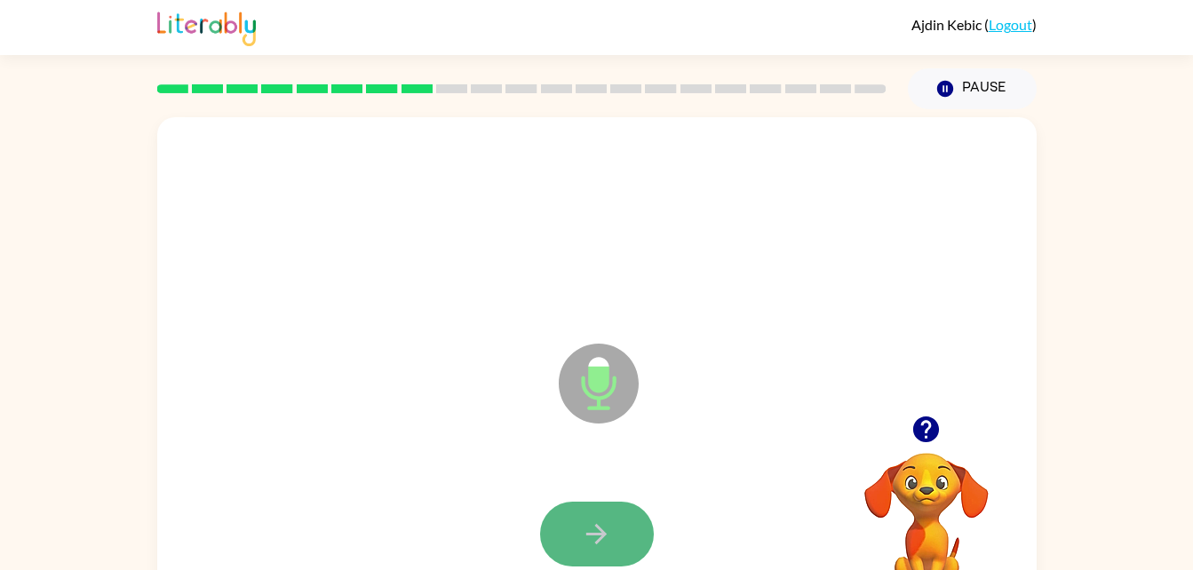
click at [584, 537] on icon "button" at bounding box center [596, 534] width 31 height 31
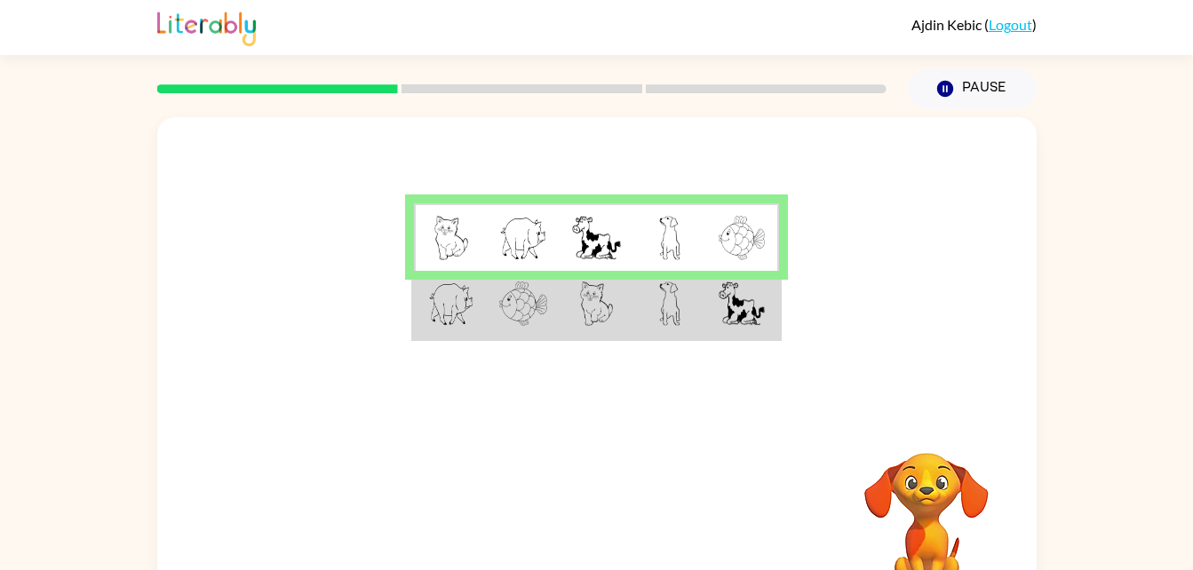
click at [650, 330] on td at bounding box center [669, 305] width 73 height 68
click at [582, 228] on img at bounding box center [596, 238] width 48 height 44
click at [582, 235] on img at bounding box center [596, 238] width 48 height 44
click at [600, 300] on img at bounding box center [597, 304] width 34 height 44
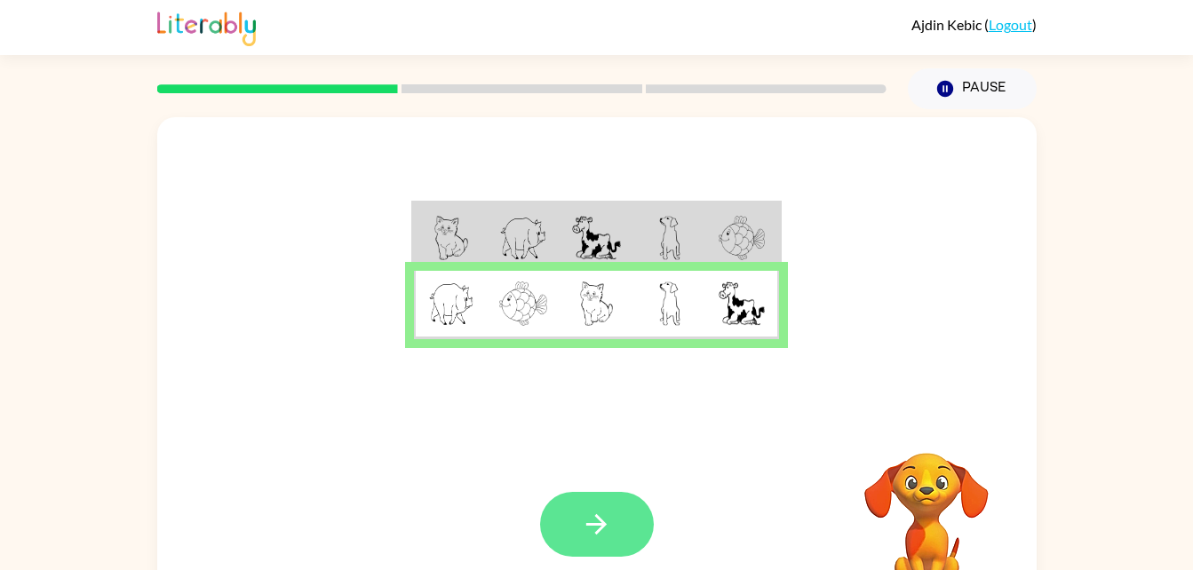
click at [577, 537] on button "button" at bounding box center [597, 524] width 114 height 65
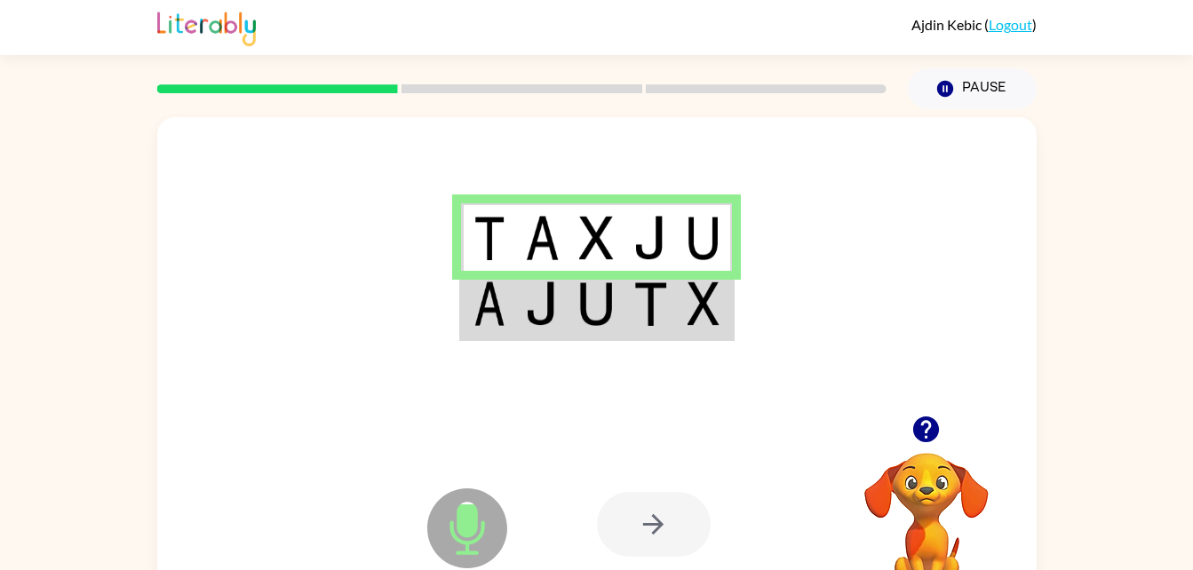
click at [514, 318] on td at bounding box center [488, 305] width 54 height 68
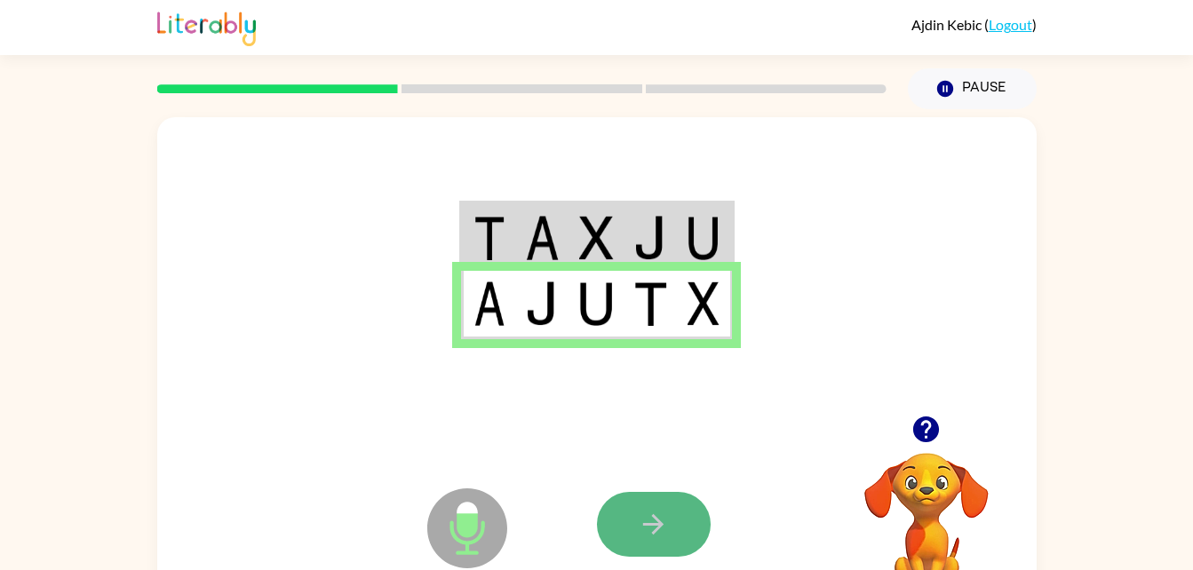
click at [616, 501] on button "button" at bounding box center [654, 524] width 114 height 65
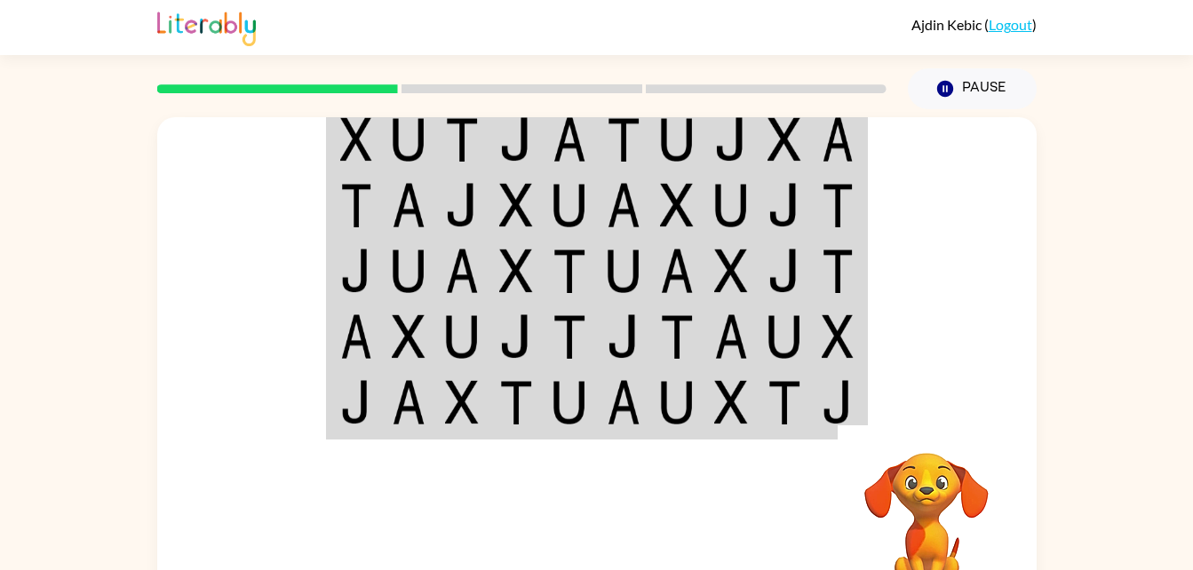
click at [484, 274] on td at bounding box center [462, 271] width 54 height 66
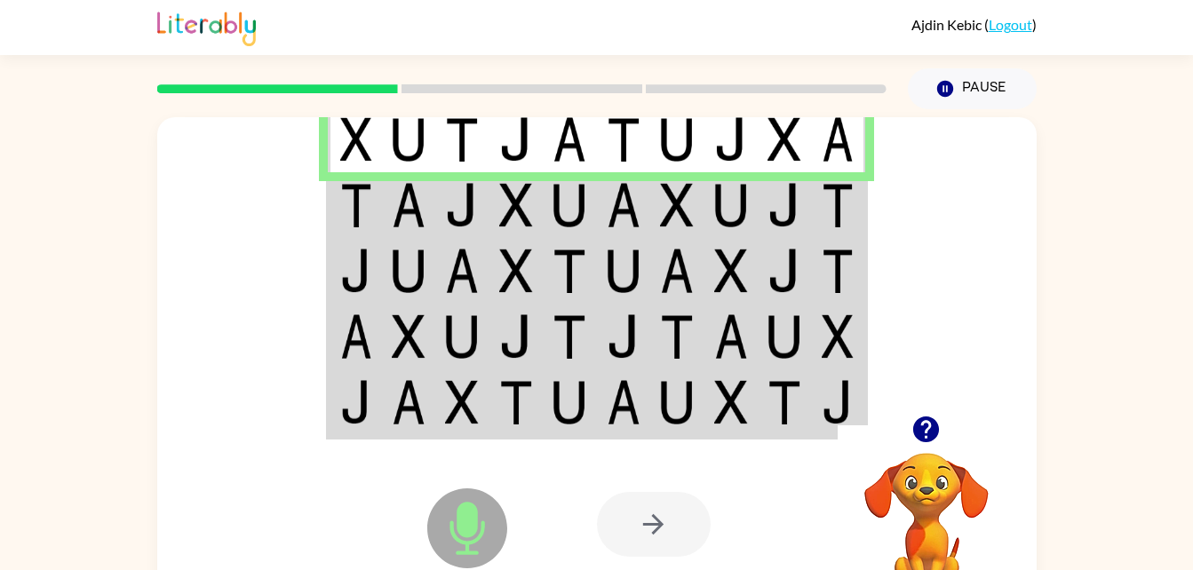
click at [473, 430] on icon at bounding box center [467, 488] width 44 height 133
click at [474, 425] on icon at bounding box center [467, 488] width 44 height 133
click at [474, 418] on img at bounding box center [462, 402] width 34 height 44
click at [638, 257] on img at bounding box center [624, 271] width 34 height 44
click at [625, 195] on img at bounding box center [624, 205] width 34 height 44
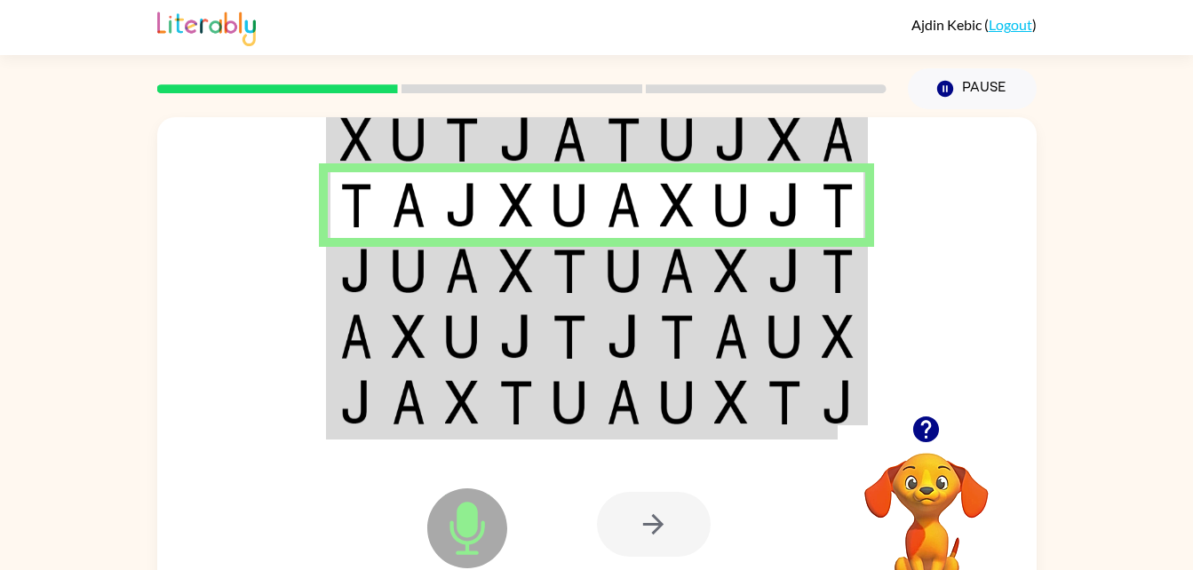
click at [660, 514] on div at bounding box center [654, 524] width 114 height 65
click at [640, 529] on div at bounding box center [654, 524] width 114 height 65
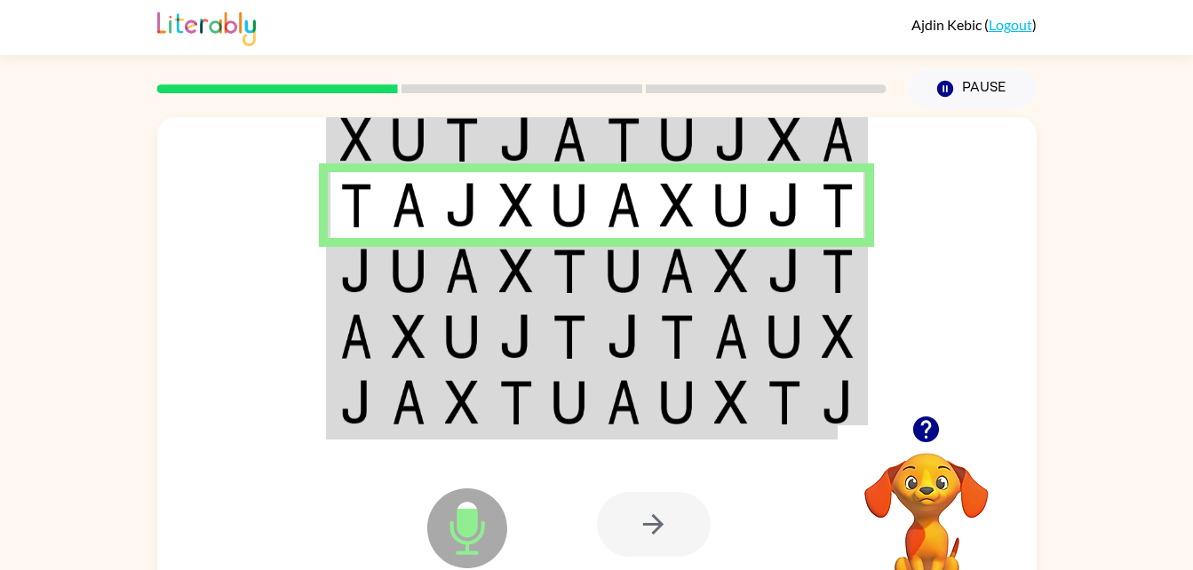
drag, startPoint x: 640, startPoint y: 529, endPoint x: 645, endPoint y: 466, distance: 62.3
click at [639, 522] on div at bounding box center [654, 524] width 114 height 65
click at [691, 285] on img at bounding box center [677, 271] width 34 height 44
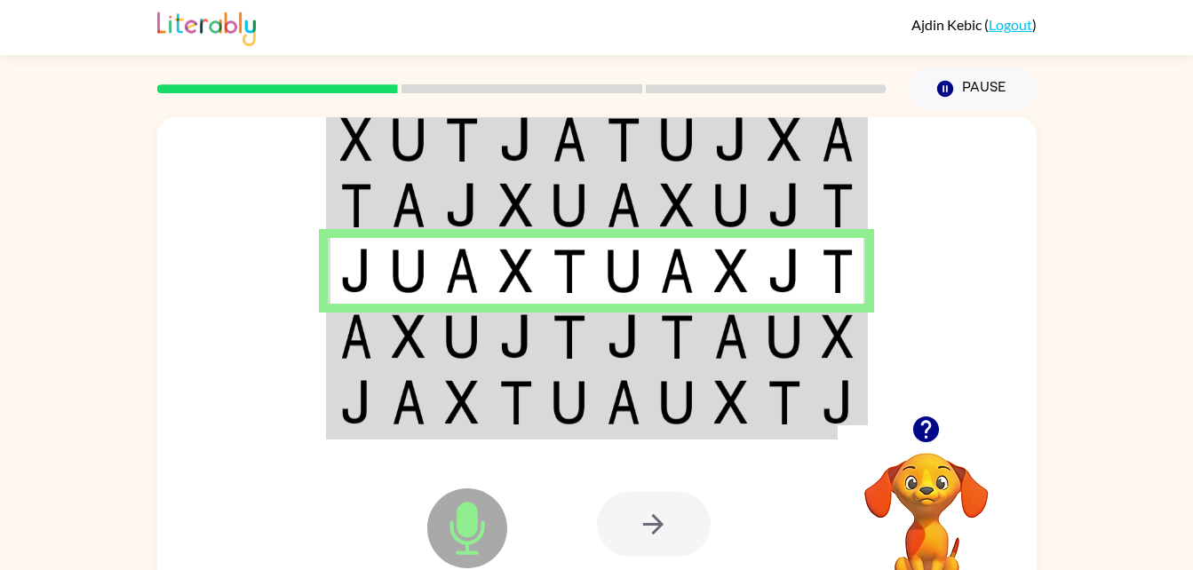
click at [629, 523] on div at bounding box center [654, 524] width 114 height 65
click at [929, 431] on icon "button" at bounding box center [926, 430] width 26 height 26
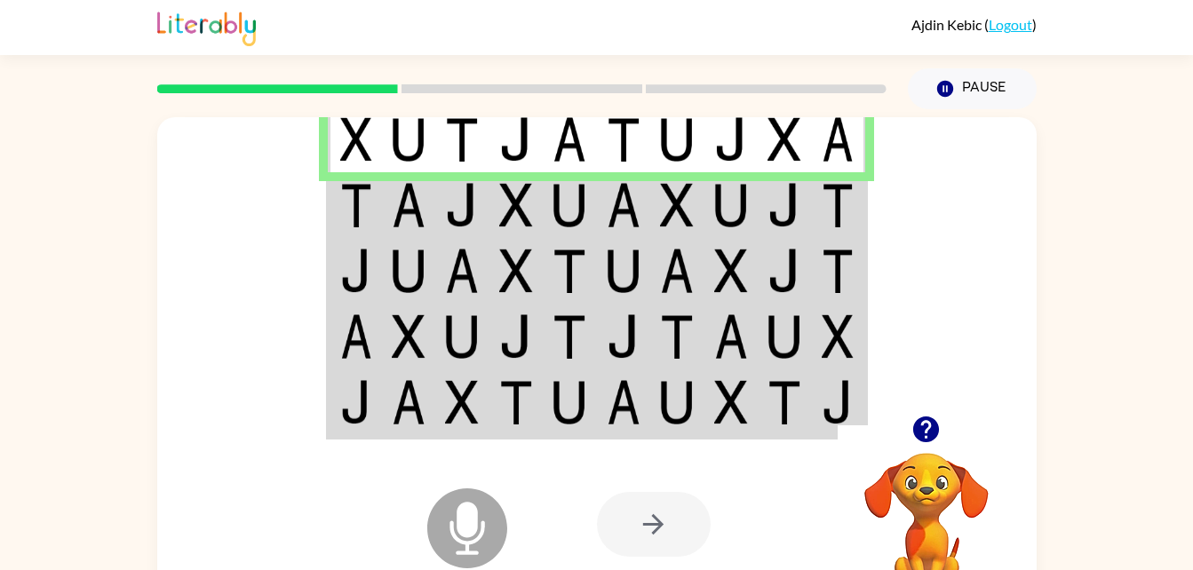
click at [672, 310] on td at bounding box center [677, 337] width 54 height 66
click at [736, 204] on img at bounding box center [731, 205] width 34 height 44
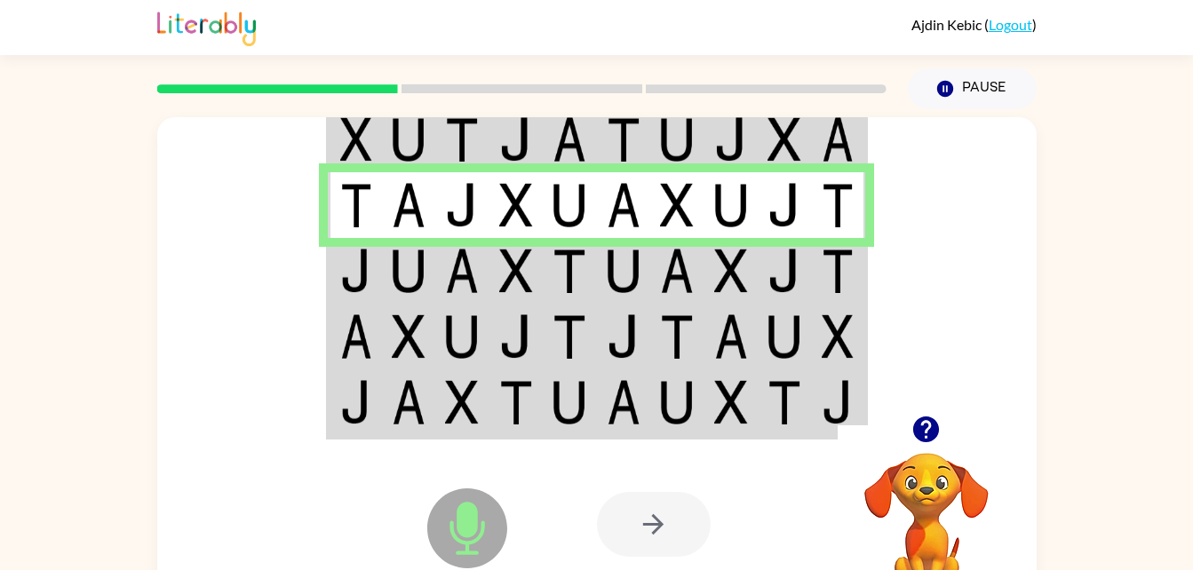
click at [680, 269] on img at bounding box center [677, 271] width 34 height 44
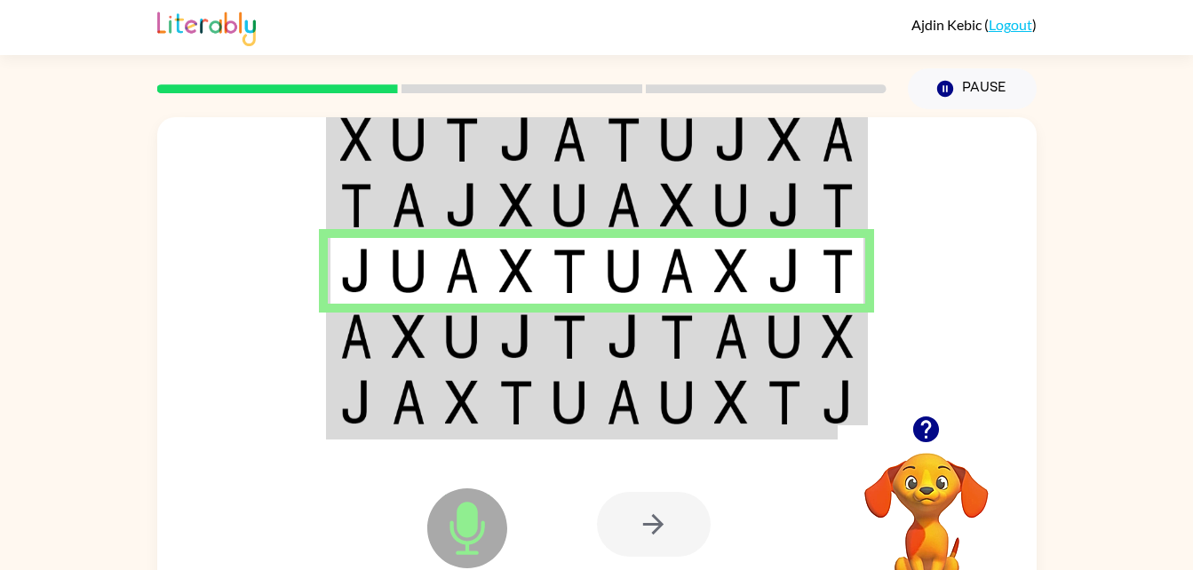
click at [665, 338] on img at bounding box center [677, 336] width 34 height 44
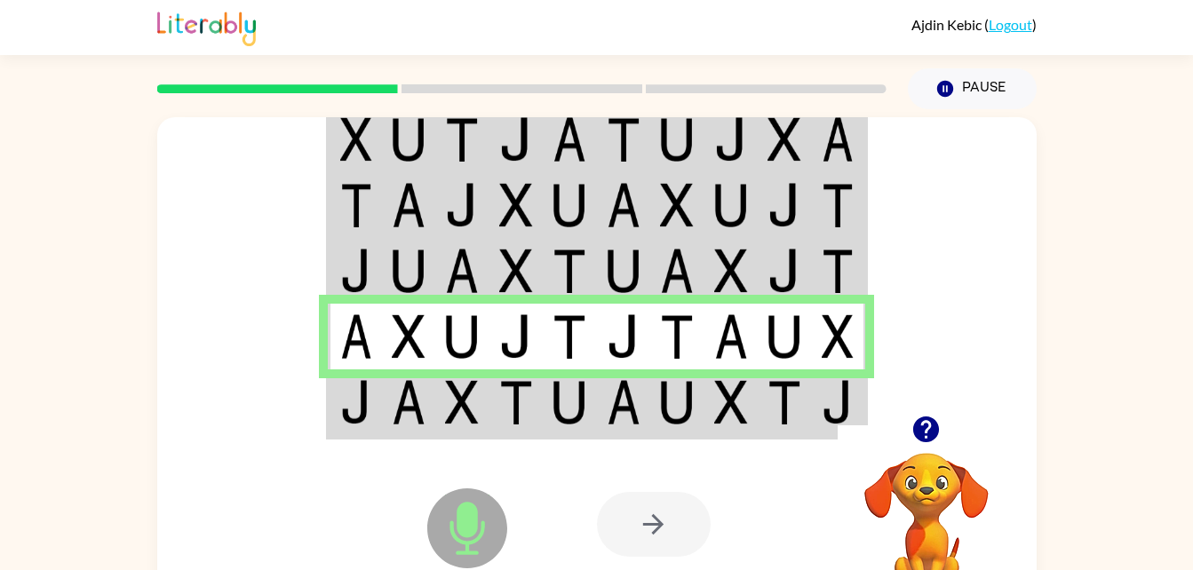
click at [616, 403] on img at bounding box center [624, 402] width 34 height 44
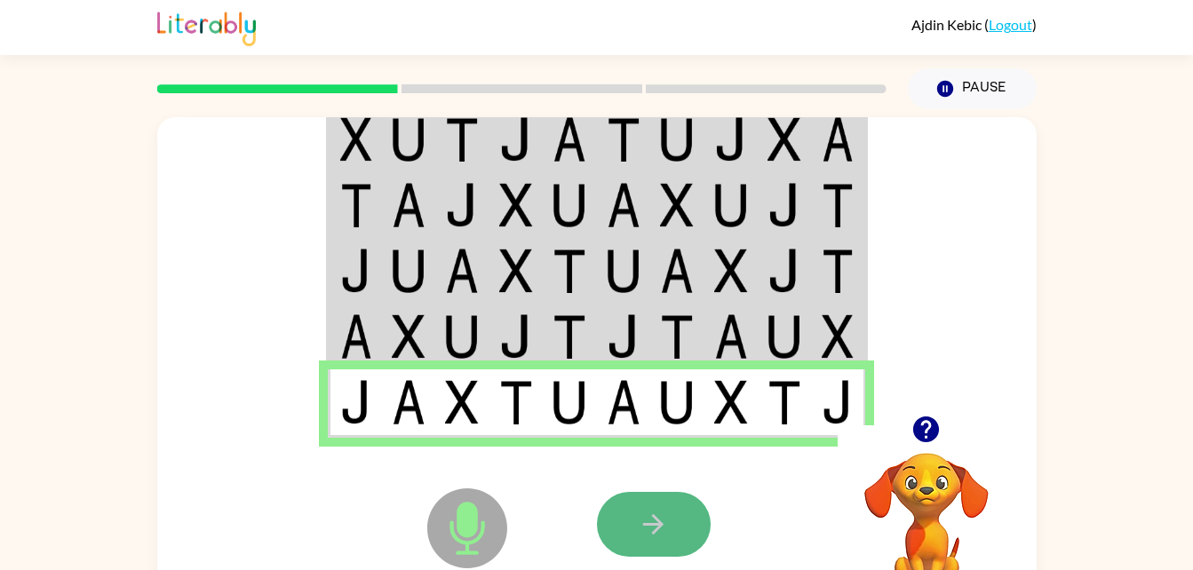
click at [648, 501] on button "button" at bounding box center [654, 524] width 114 height 65
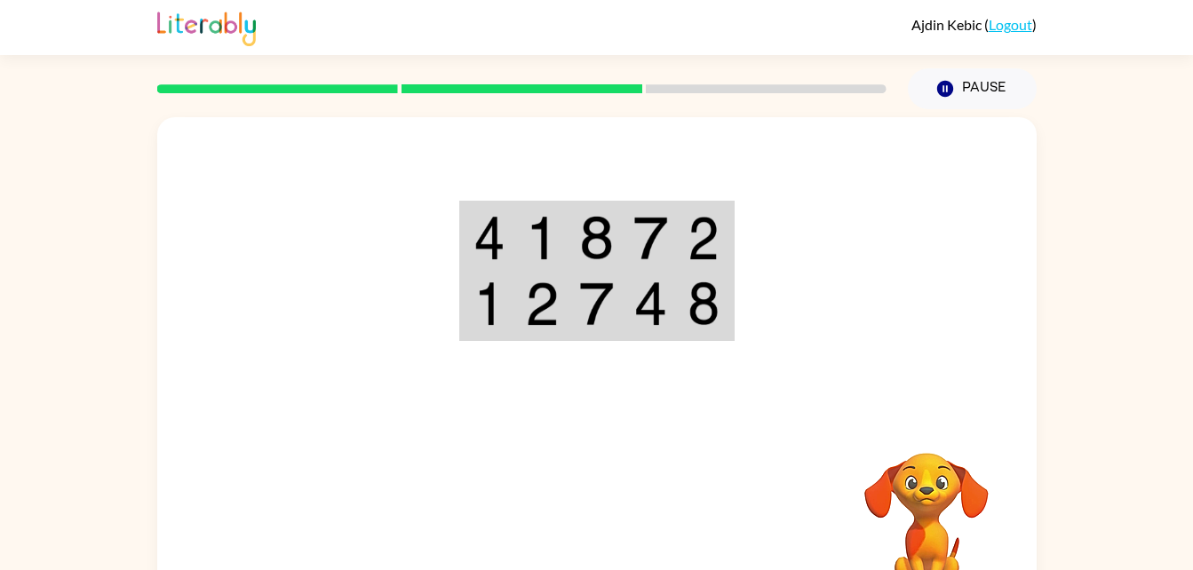
click at [583, 299] on img at bounding box center [596, 304] width 34 height 44
click at [585, 300] on img at bounding box center [596, 304] width 34 height 44
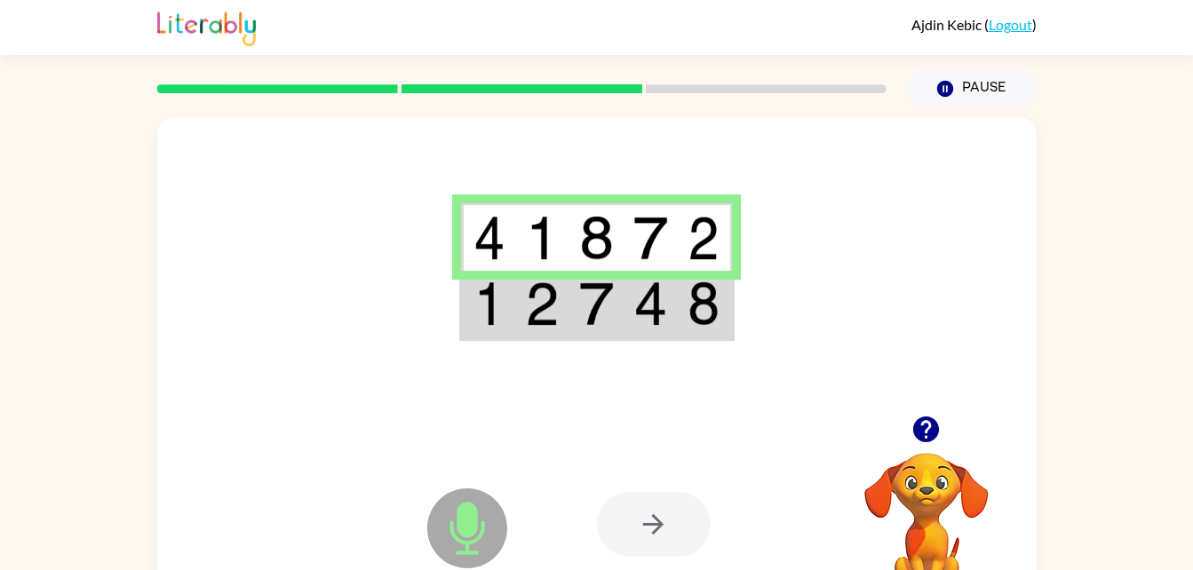
click at [648, 289] on img at bounding box center [650, 304] width 34 height 44
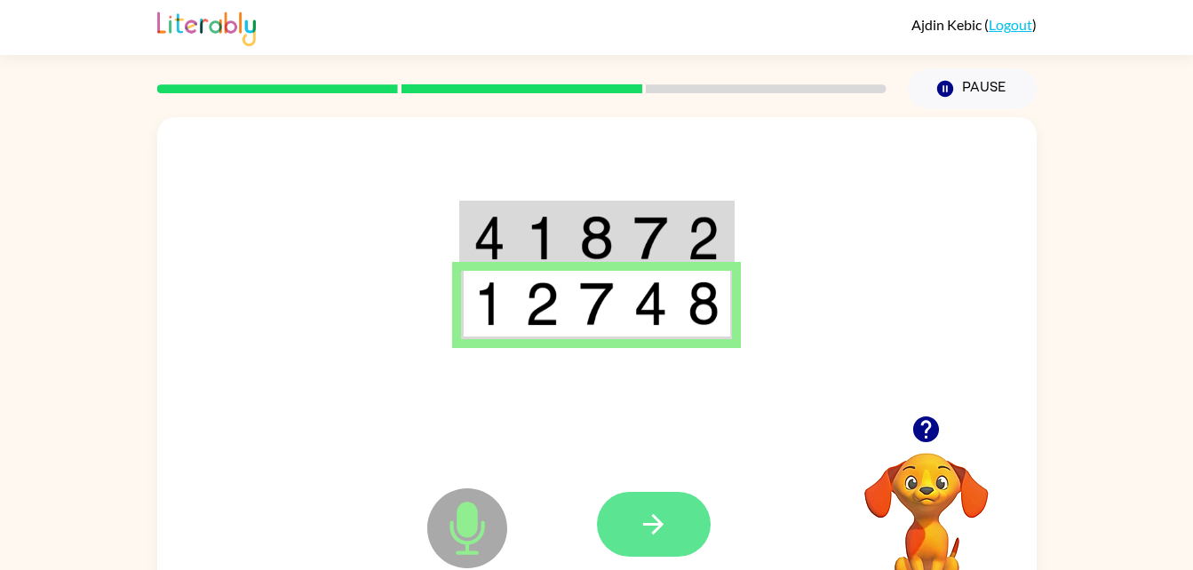
click at [651, 513] on icon "button" at bounding box center [653, 524] width 31 height 31
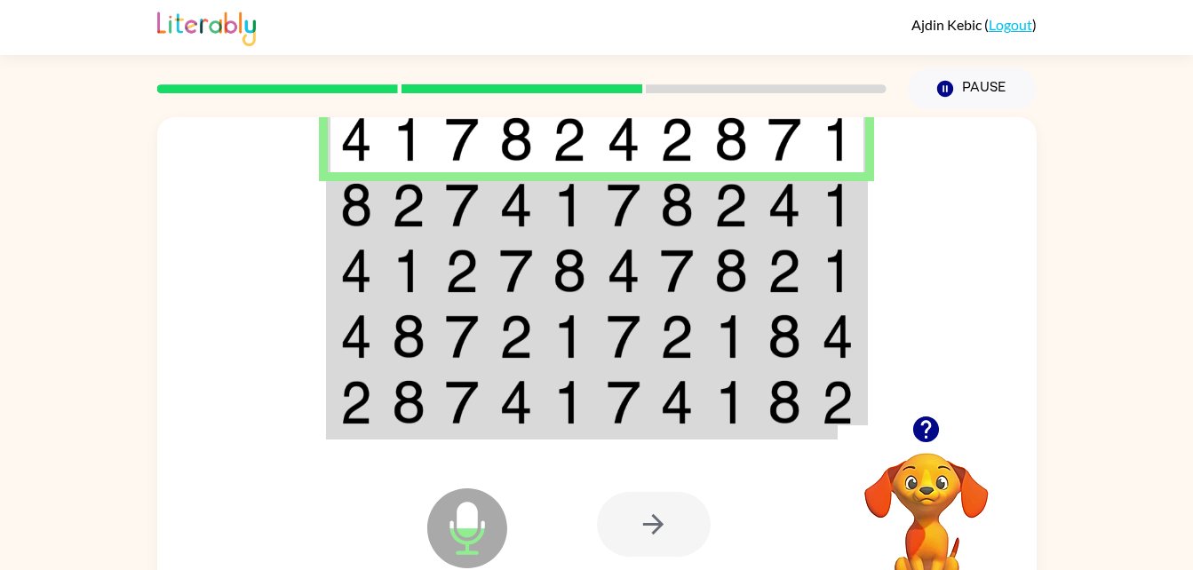
scroll to position [54, 0]
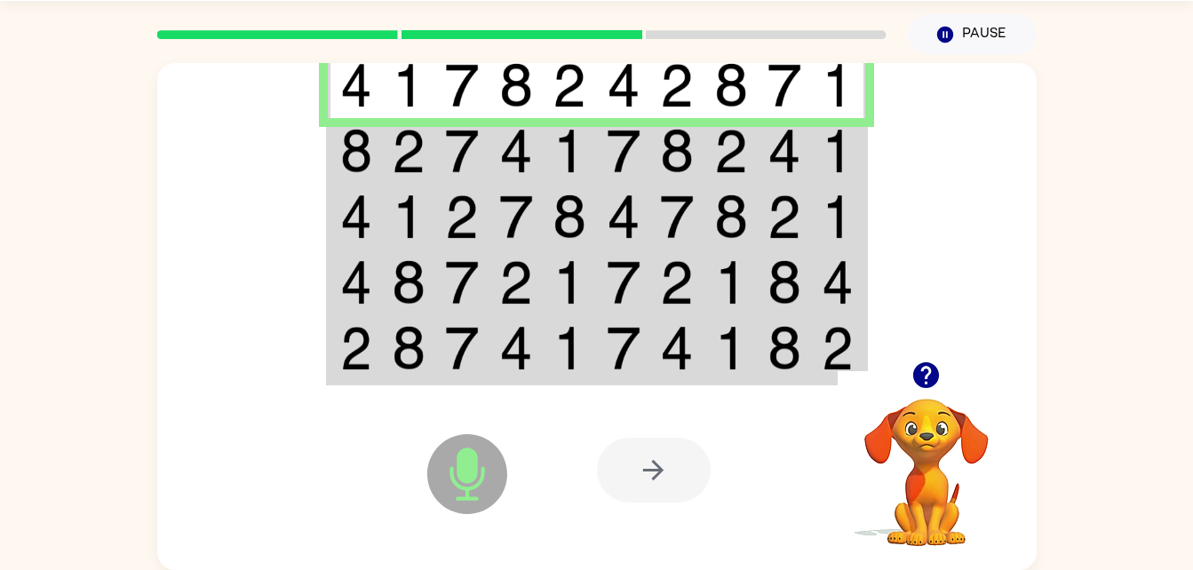
click at [1110, 211] on div "Microphone The Microphone is here when it is your turn to talk Your browser mus…" at bounding box center [596, 312] width 1193 height 515
click at [745, 131] on img at bounding box center [731, 151] width 34 height 44
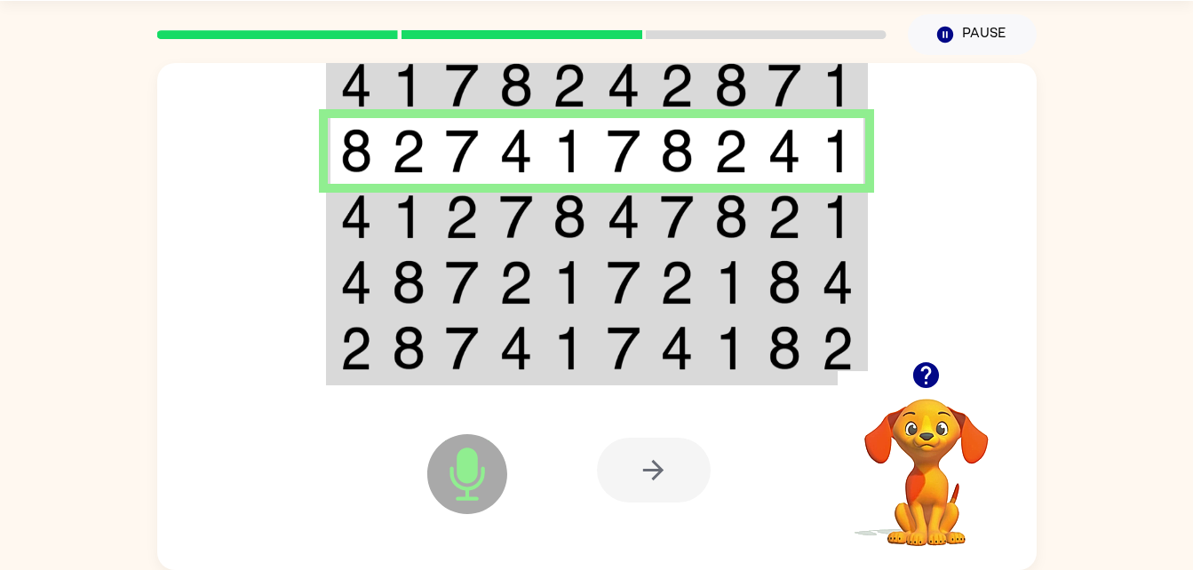
click at [738, 216] on img at bounding box center [731, 217] width 34 height 44
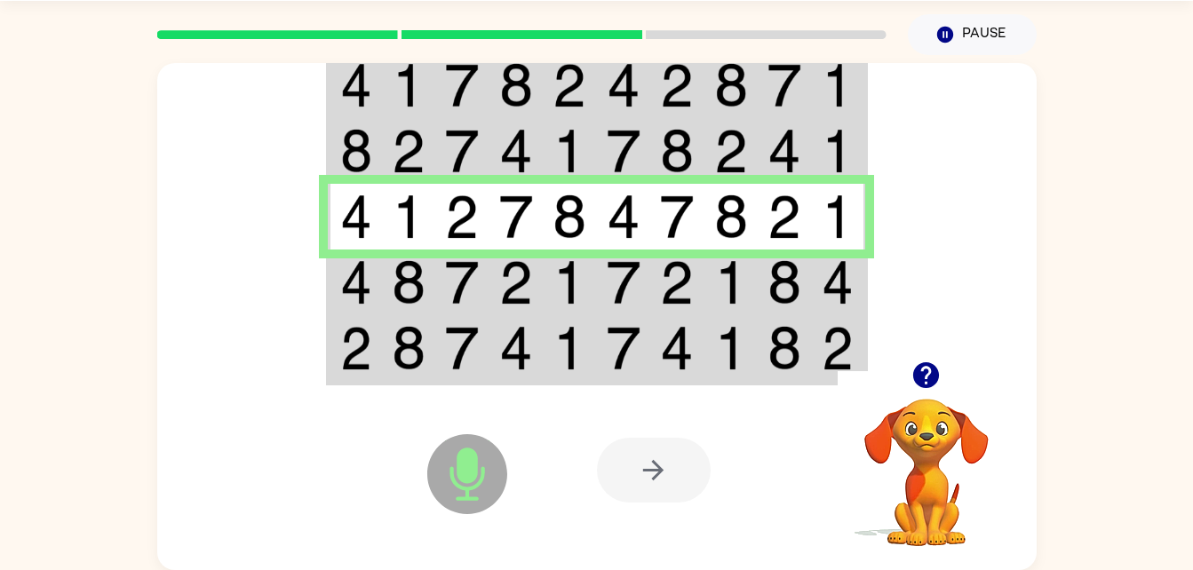
click at [719, 288] on img at bounding box center [731, 282] width 34 height 44
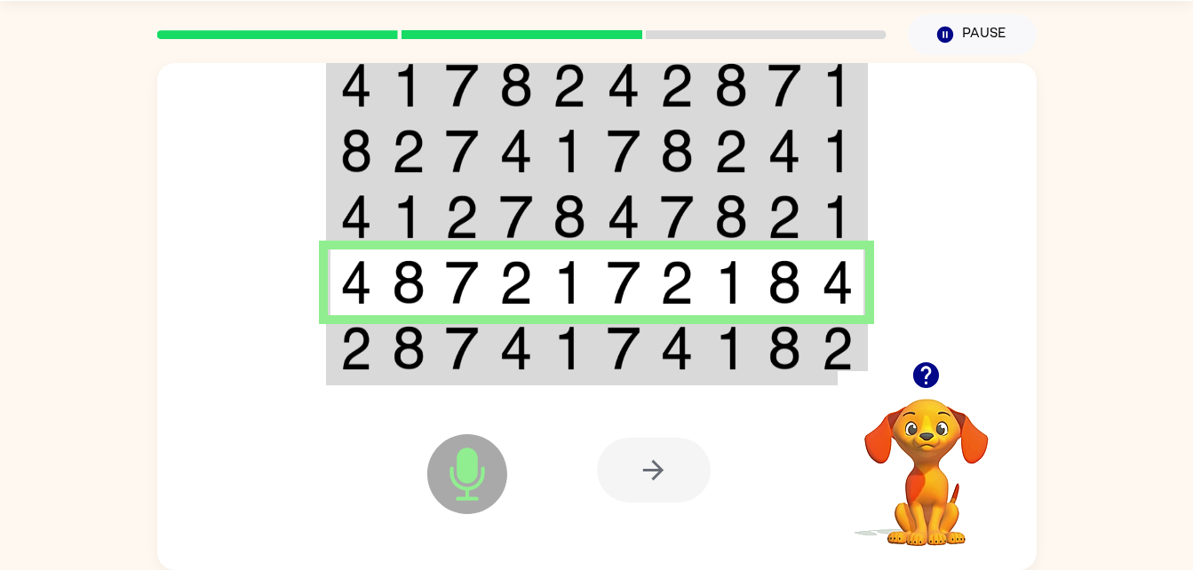
click at [732, 351] on img at bounding box center [731, 348] width 34 height 44
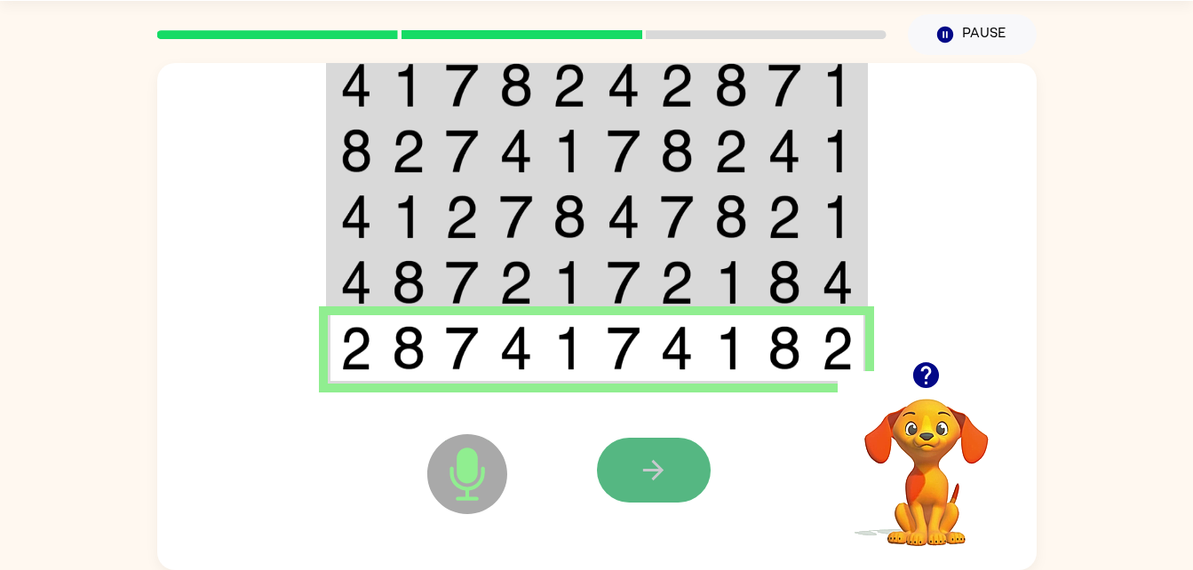
click at [656, 467] on icon "button" at bounding box center [653, 470] width 31 height 31
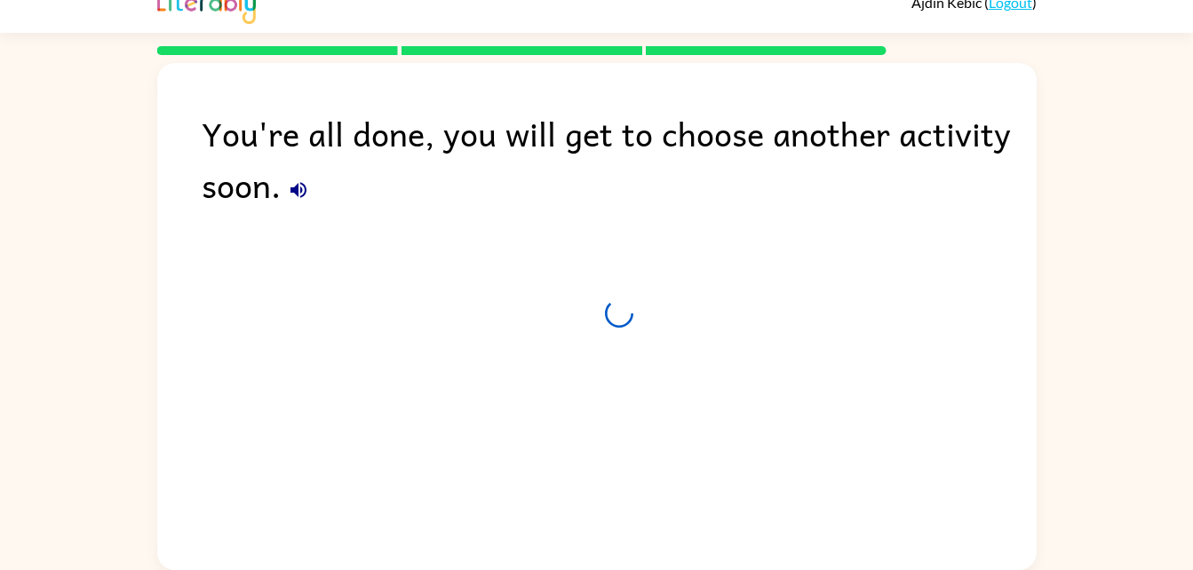
scroll to position [22, 0]
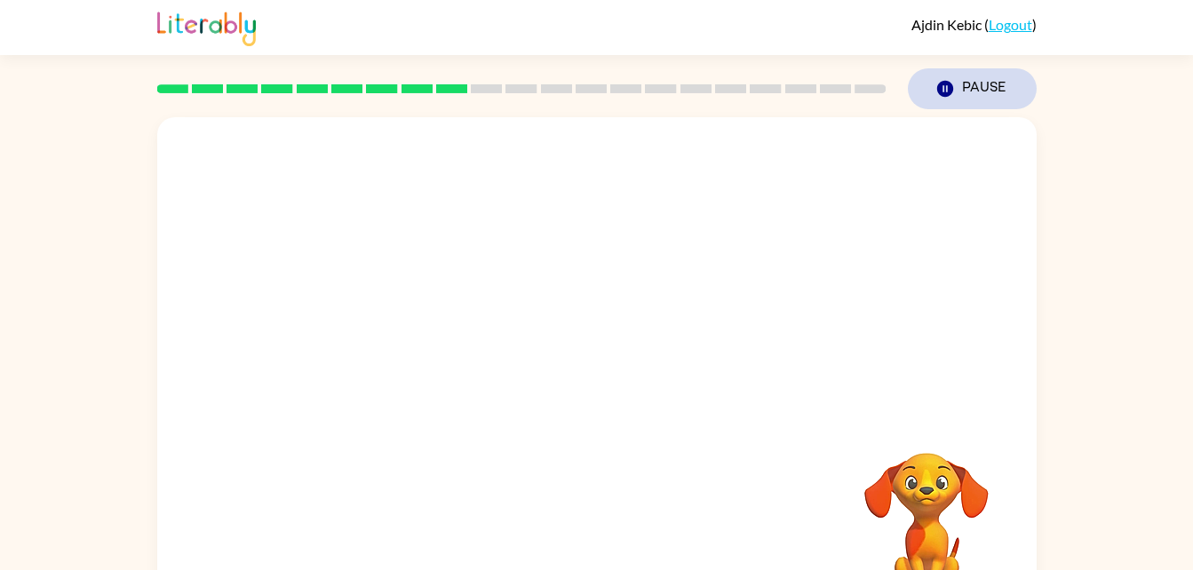
click at [935, 85] on icon "Pause" at bounding box center [945, 89] width 20 height 20
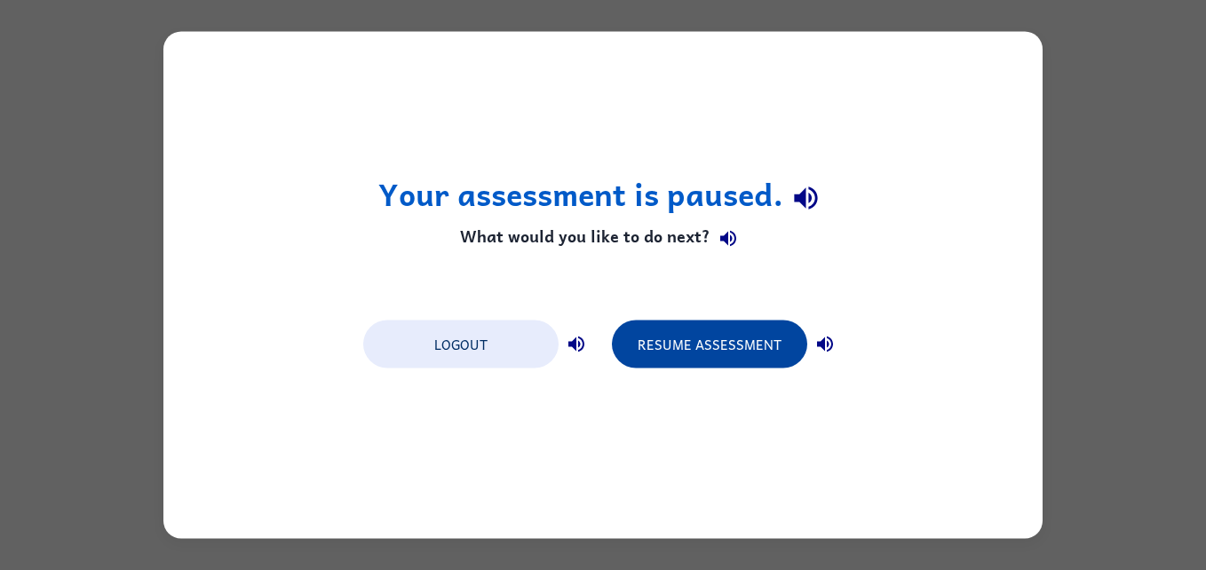
click at [752, 338] on button "Resume Assessment" at bounding box center [709, 345] width 195 height 48
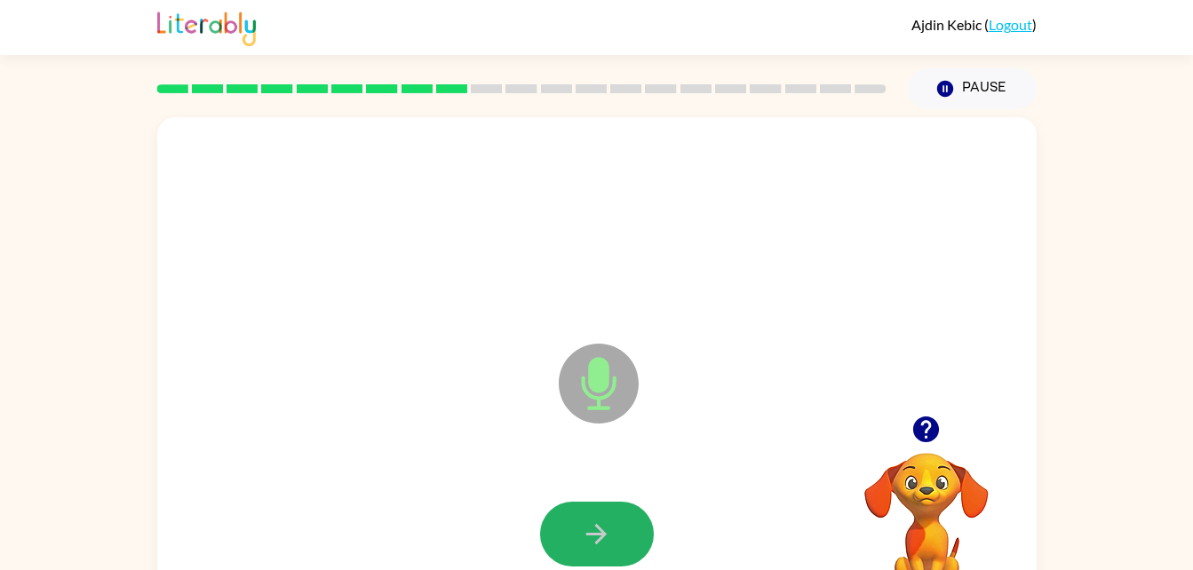
drag, startPoint x: 616, startPoint y: 521, endPoint x: 617, endPoint y: 561, distance: 40.9
click at [617, 561] on button "button" at bounding box center [597, 534] width 114 height 65
click at [582, 527] on icon "button" at bounding box center [596, 534] width 31 height 31
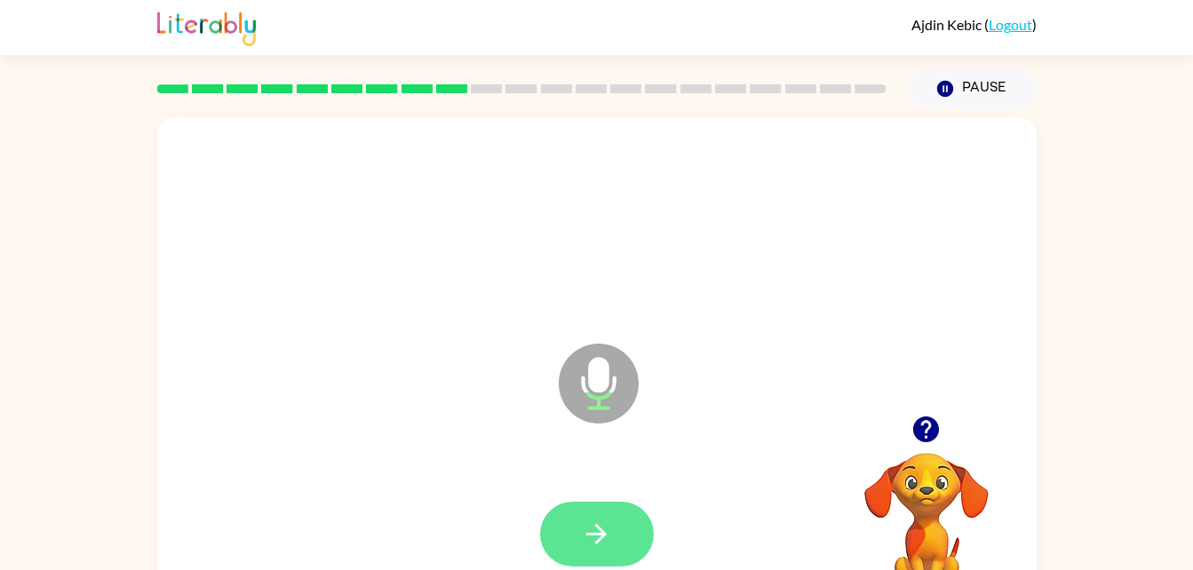
click at [578, 515] on button "button" at bounding box center [597, 534] width 114 height 65
click at [620, 523] on button "button" at bounding box center [597, 534] width 114 height 65
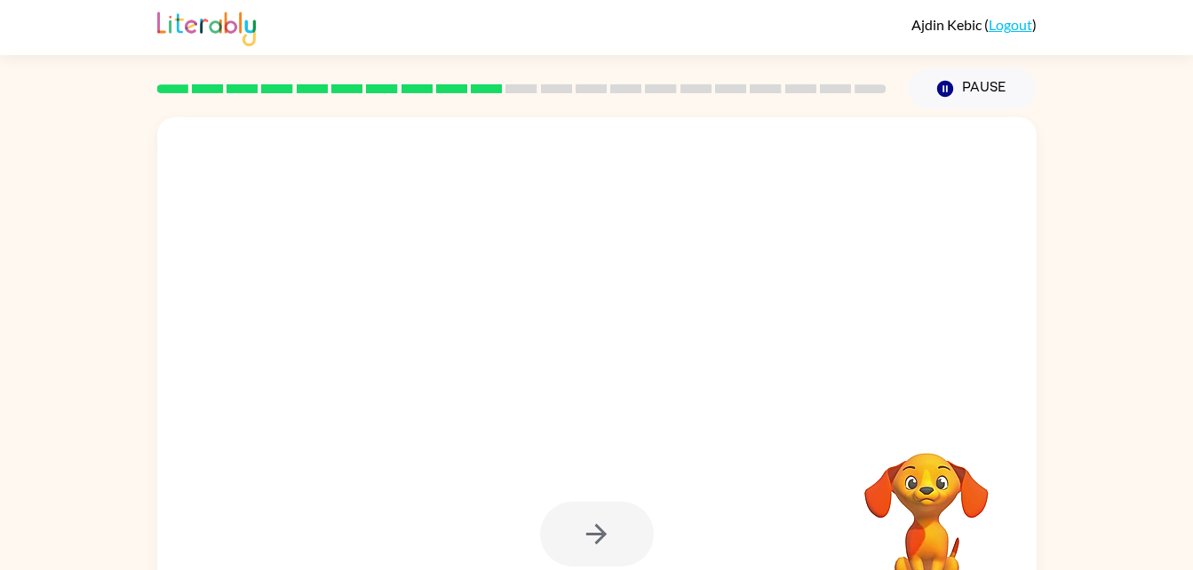
click at [592, 529] on div at bounding box center [597, 534] width 114 height 65
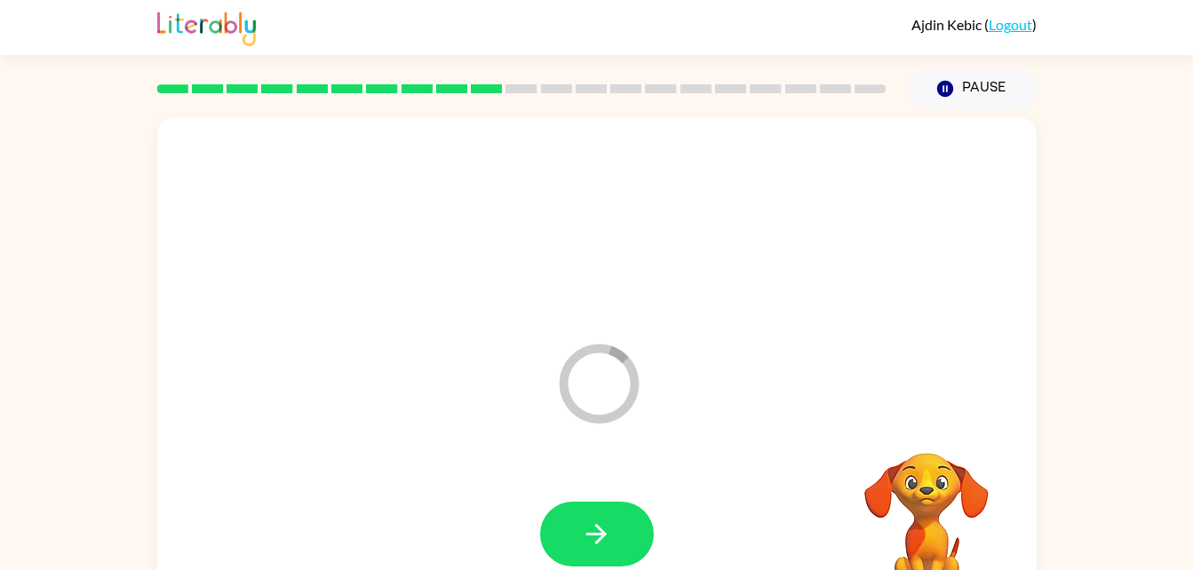
scroll to position [54, 0]
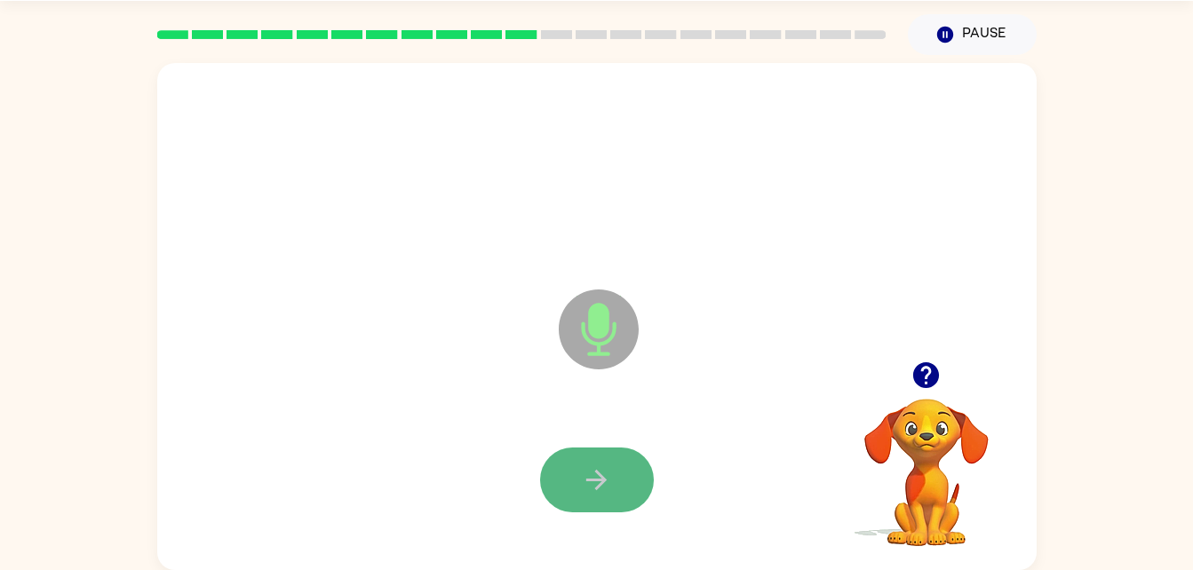
click at [623, 473] on button "button" at bounding box center [597, 480] width 114 height 65
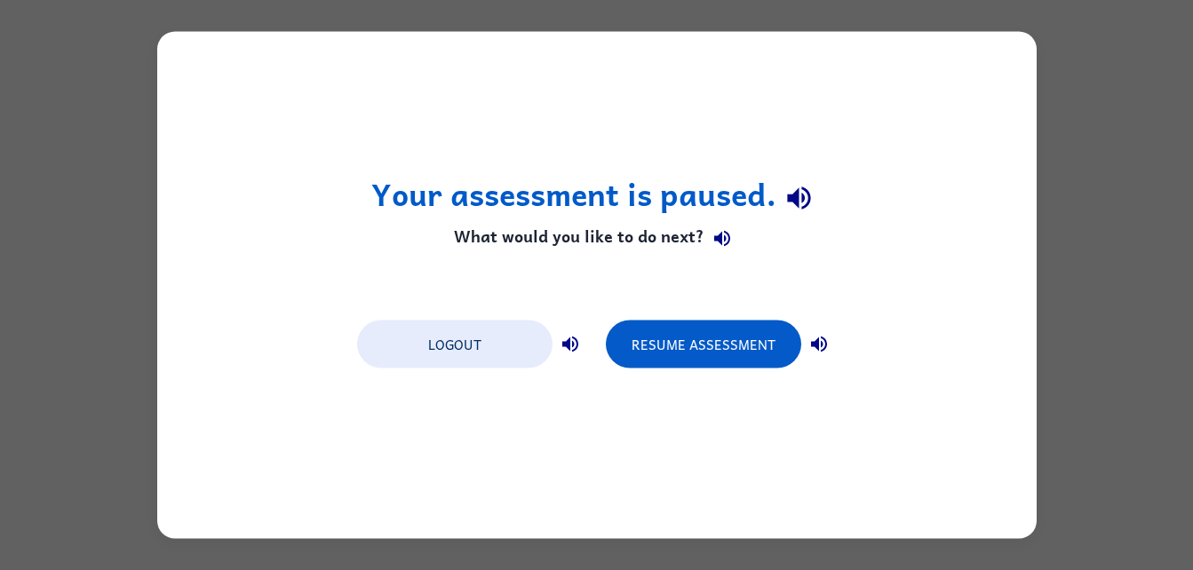
scroll to position [0, 0]
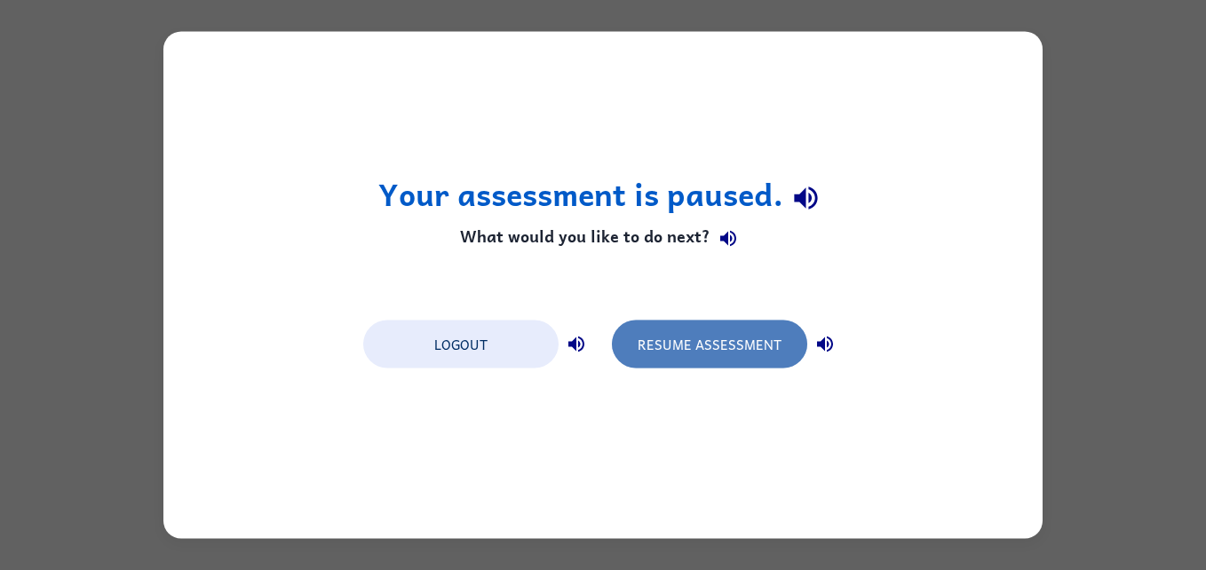
click at [683, 348] on button "Resume Assessment" at bounding box center [709, 345] width 195 height 48
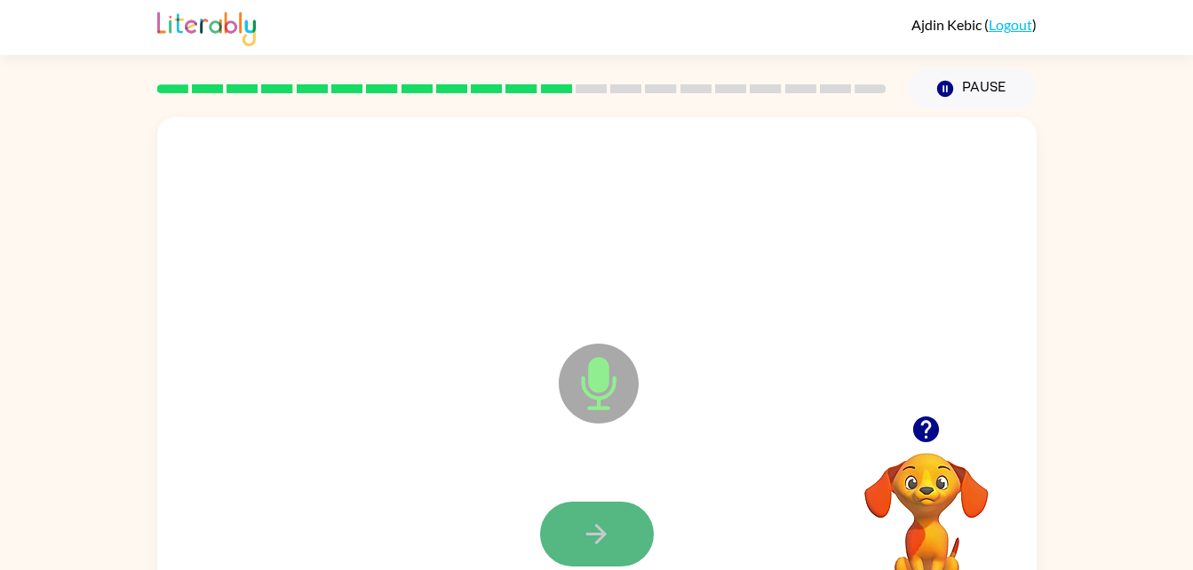
click at [606, 552] on button "button" at bounding box center [597, 534] width 114 height 65
click at [607, 545] on icon "button" at bounding box center [596, 534] width 31 height 31
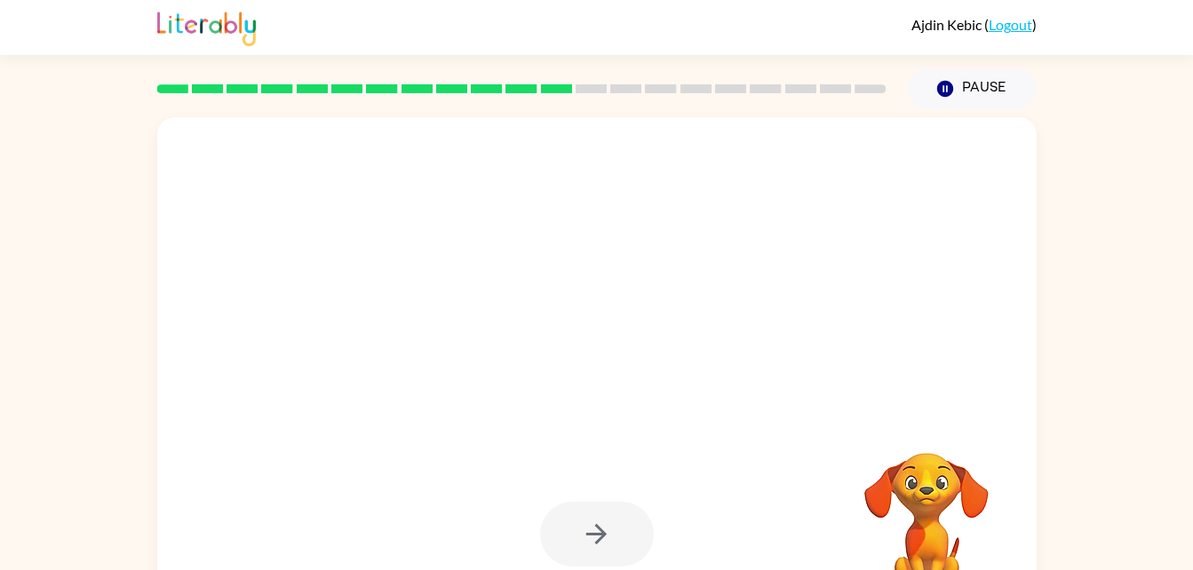
click at [598, 530] on div at bounding box center [597, 534] width 114 height 65
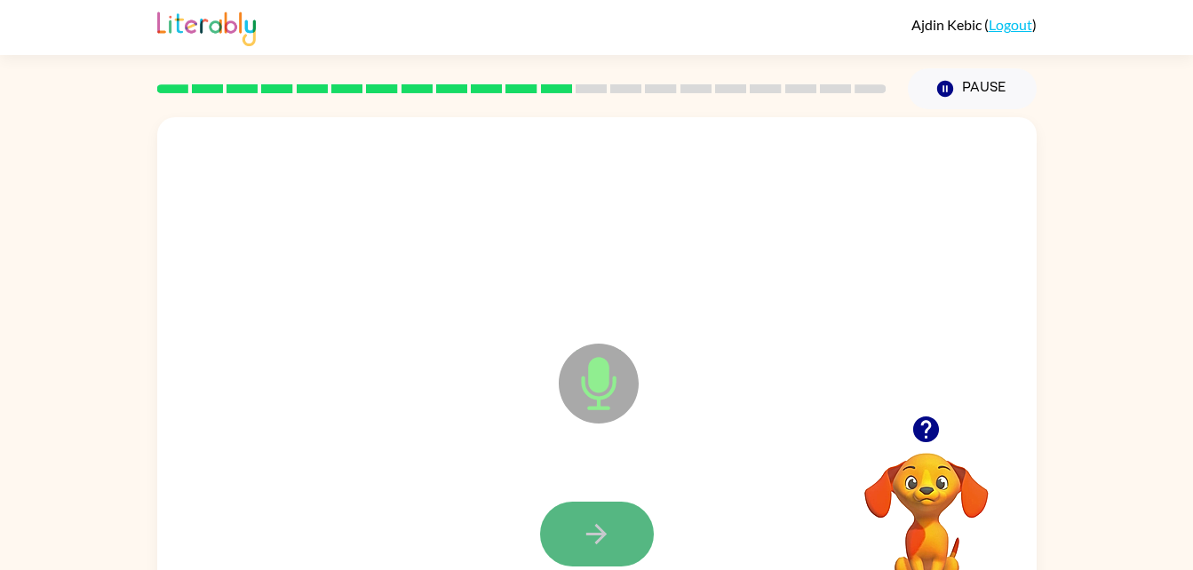
click at [593, 531] on icon "button" at bounding box center [596, 534] width 31 height 31
click at [586, 516] on button "button" at bounding box center [597, 534] width 114 height 65
click at [594, 533] on icon "button" at bounding box center [596, 534] width 20 height 20
click at [668, 487] on div at bounding box center [597, 535] width 844 height 146
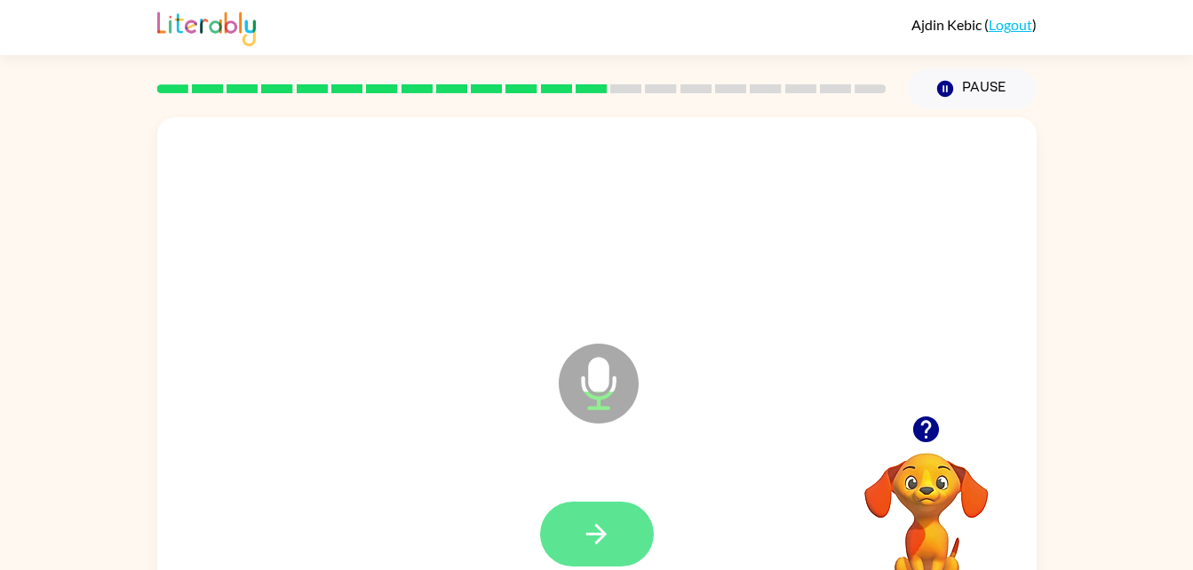
click at [560, 543] on button "button" at bounding box center [597, 534] width 114 height 65
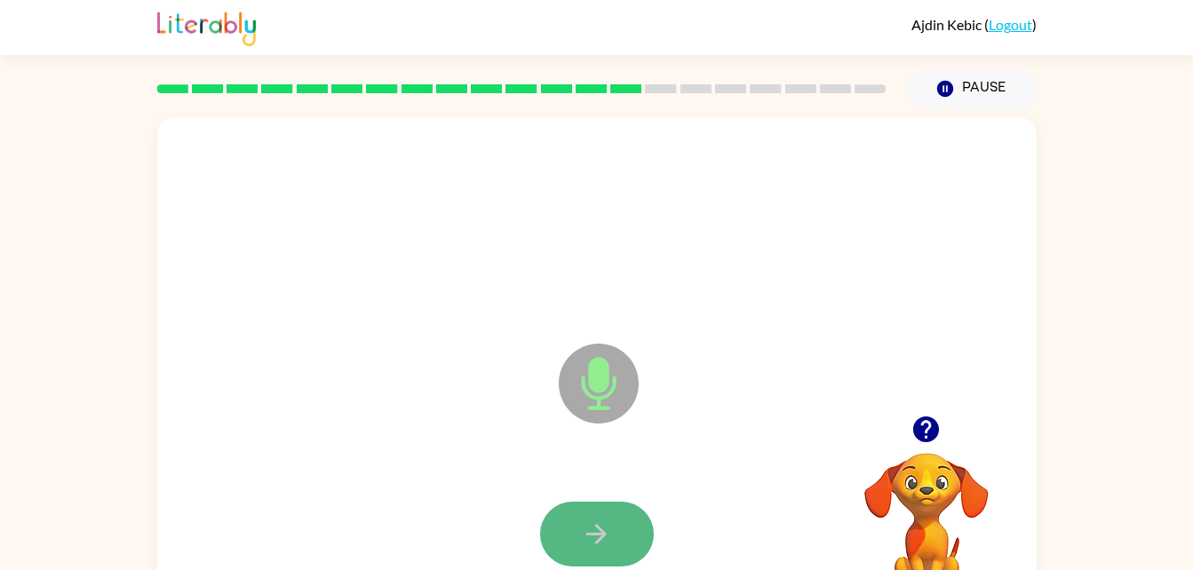
click at [590, 508] on button "button" at bounding box center [597, 534] width 114 height 65
click at [584, 521] on icon "button" at bounding box center [596, 534] width 31 height 31
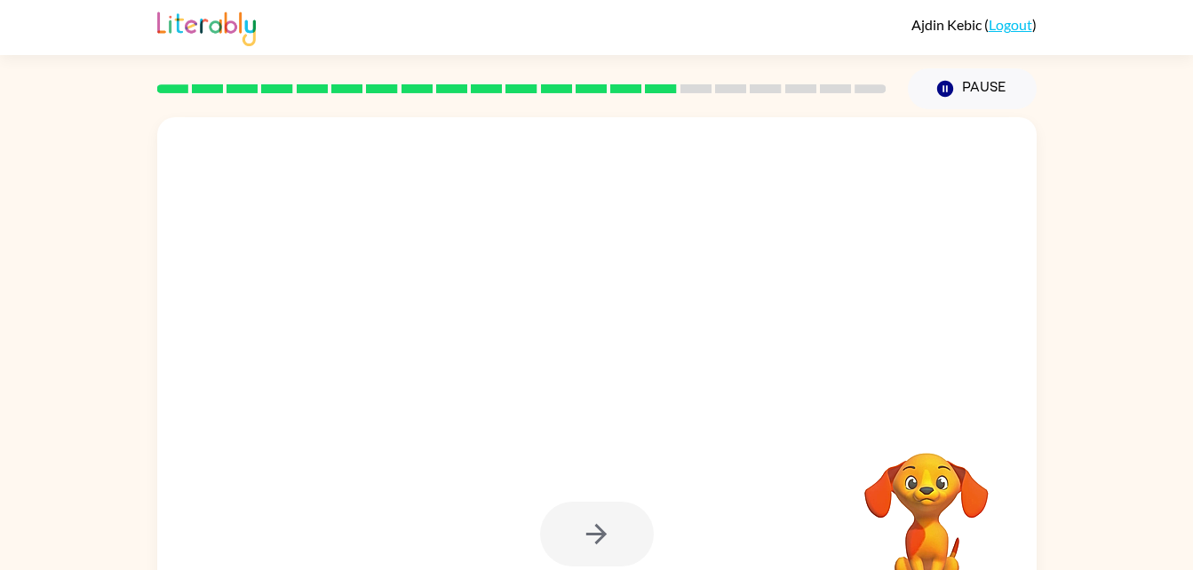
click at [584, 521] on div at bounding box center [597, 534] width 114 height 65
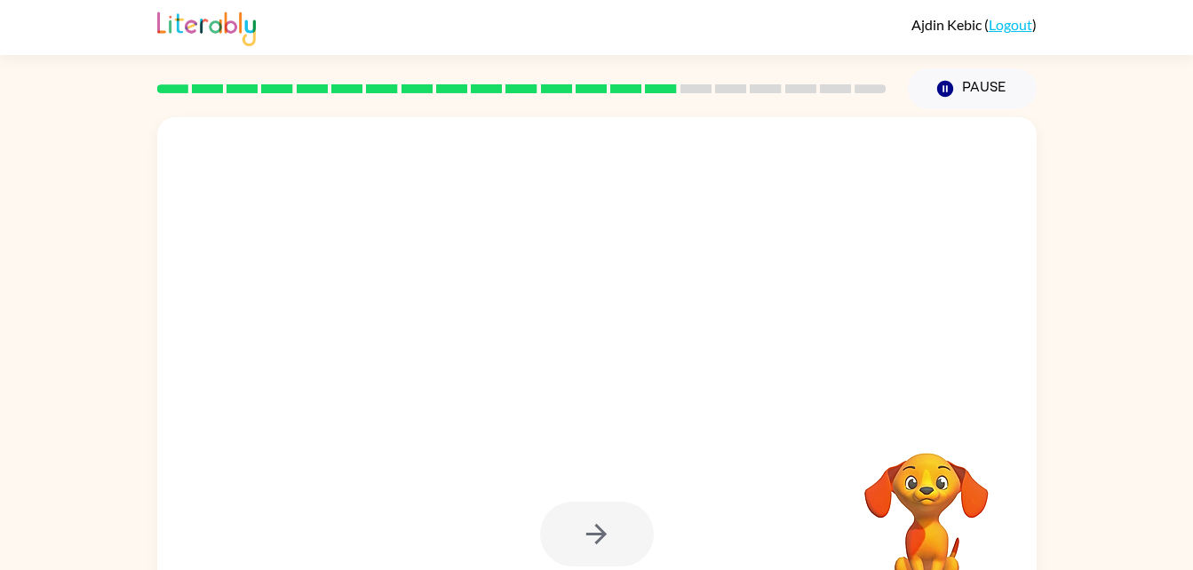
click at [584, 521] on div at bounding box center [597, 534] width 114 height 65
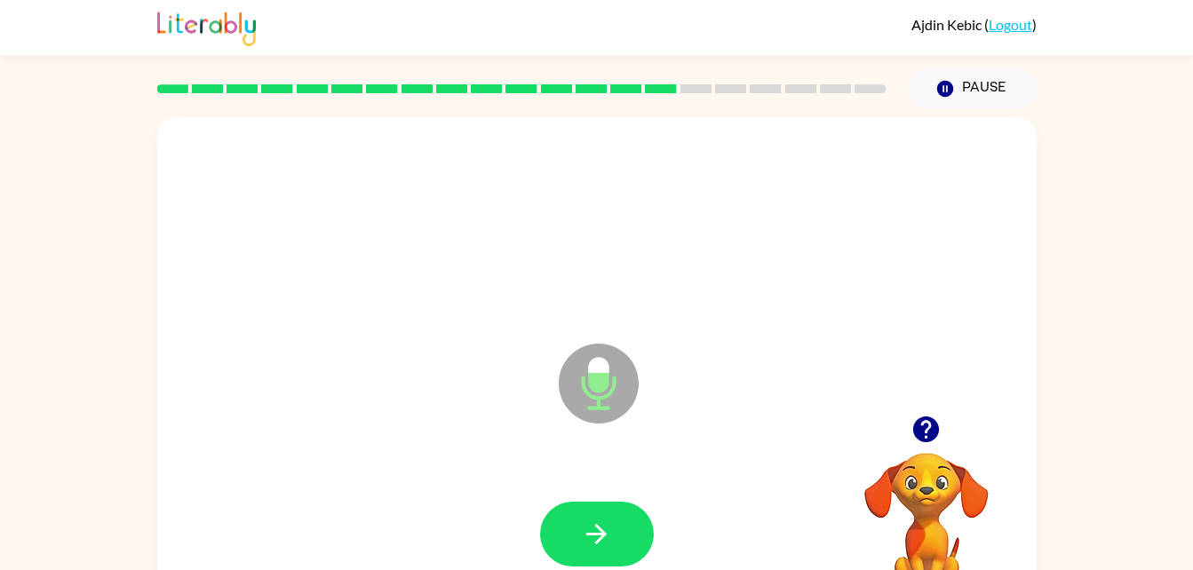
click at [584, 521] on div at bounding box center [597, 534] width 114 height 65
click at [584, 521] on icon "button" at bounding box center [596, 534] width 31 height 31
click at [578, 517] on button "button" at bounding box center [597, 534] width 114 height 65
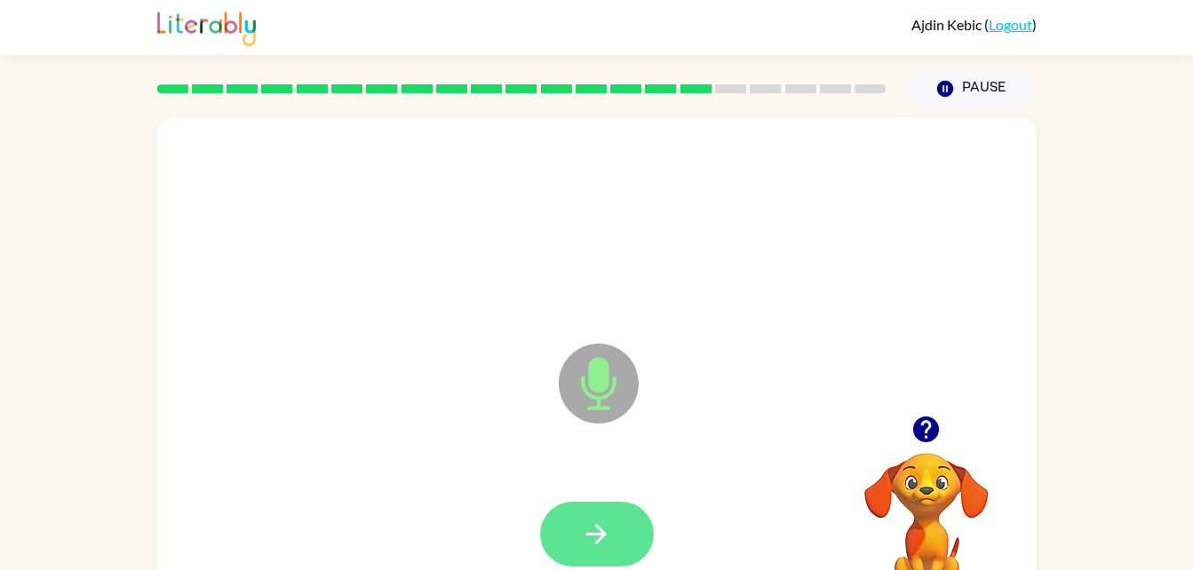
click at [584, 522] on icon "button" at bounding box center [596, 534] width 31 height 31
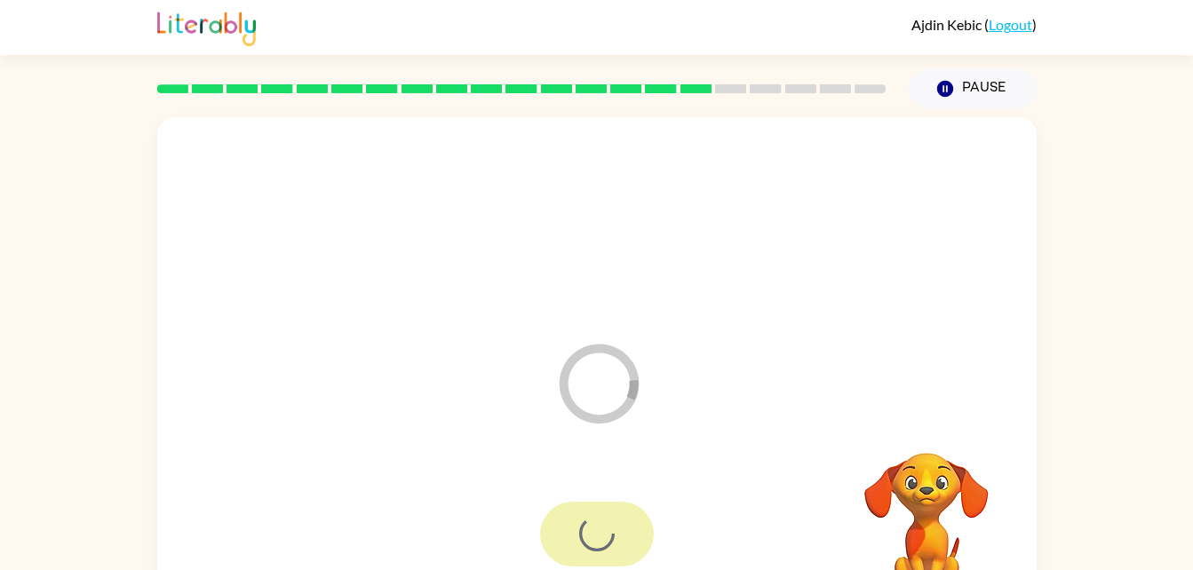
click at [158, 432] on div "Loader Your response is being sent to our graders" at bounding box center [596, 370] width 879 height 507
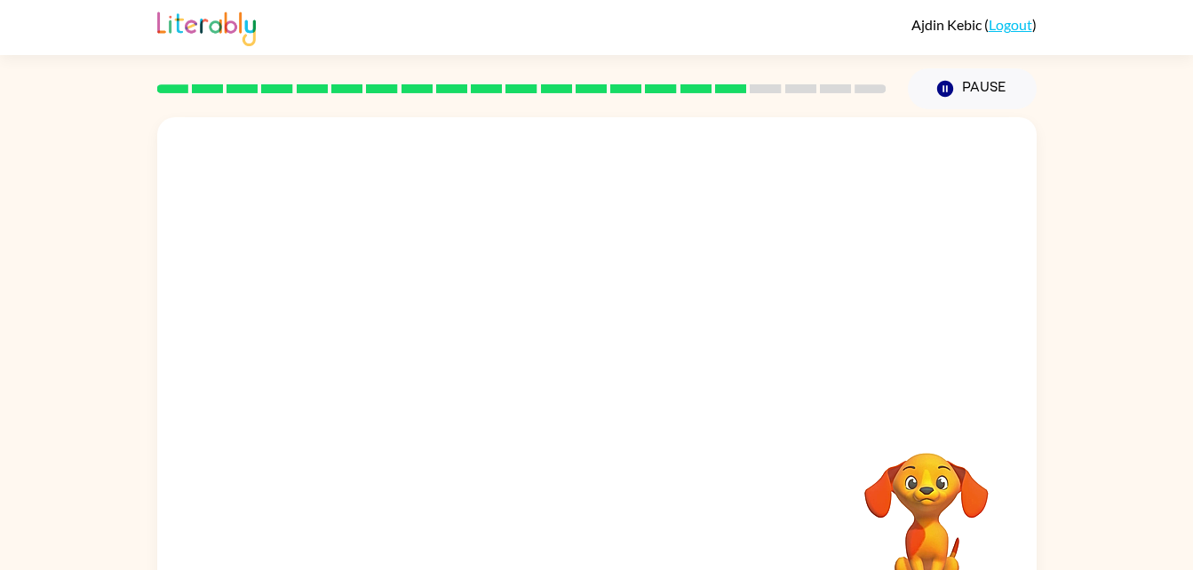
click at [587, 488] on div "Your browser must support playing .mp4 files to use Literably. Please try using…" at bounding box center [596, 370] width 879 height 507
click at [553, 485] on div "Your browser must support playing .mp4 files to use Literably. Please try using…" at bounding box center [596, 370] width 879 height 507
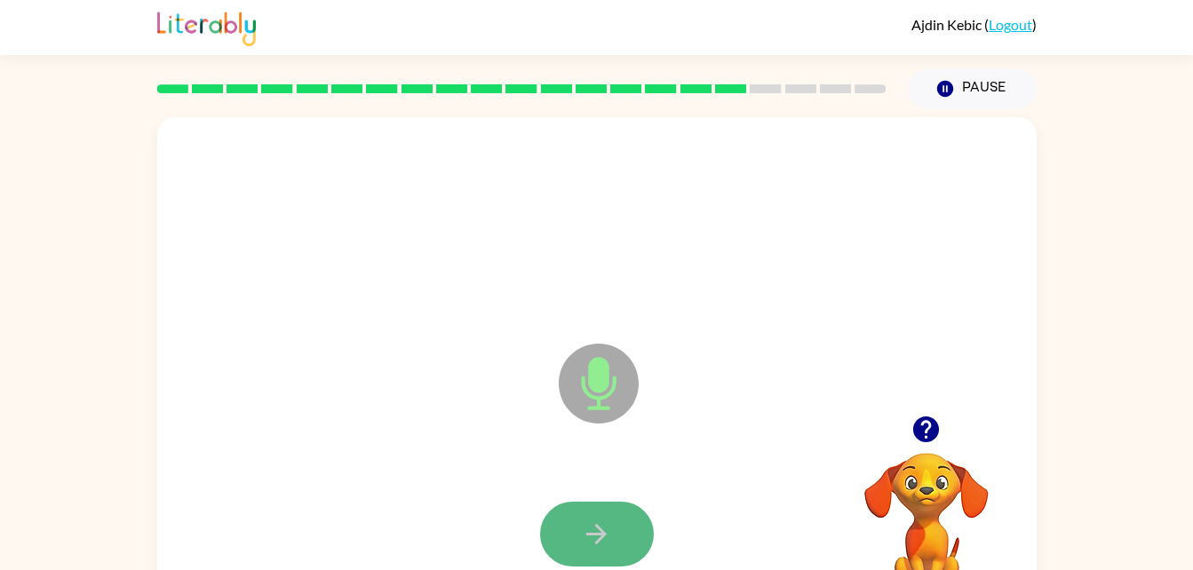
click at [625, 548] on button "button" at bounding box center [597, 534] width 114 height 65
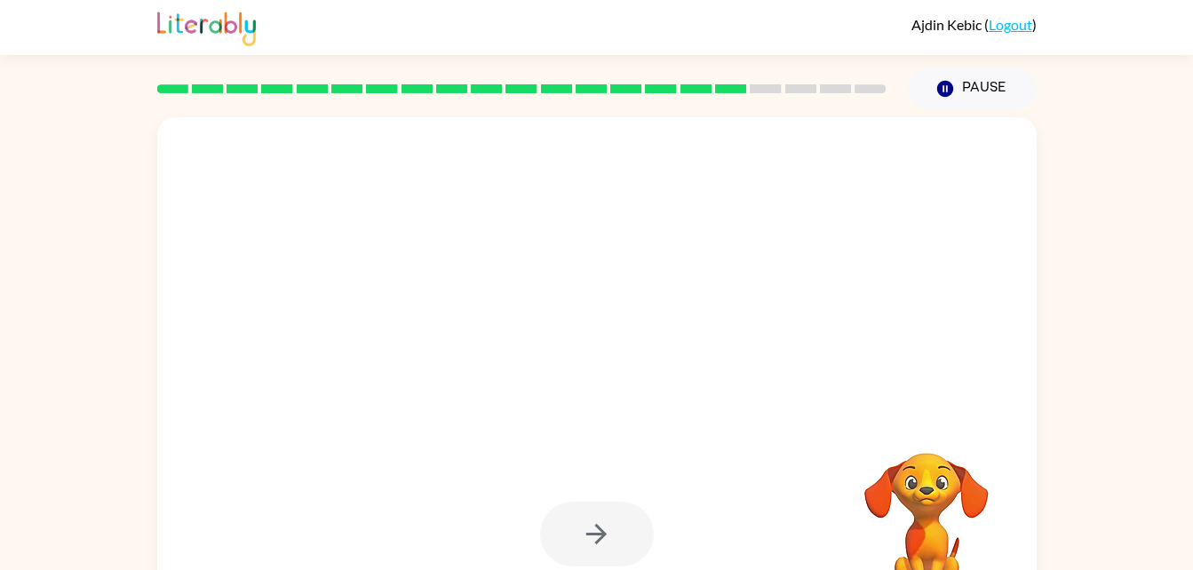
click at [587, 521] on div at bounding box center [597, 534] width 114 height 65
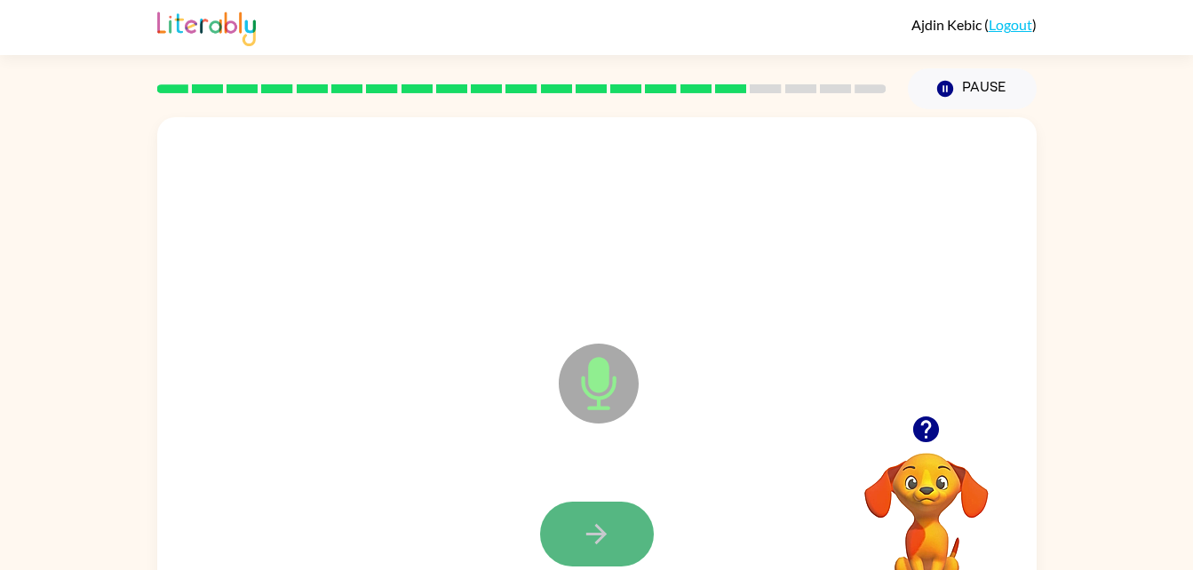
click at [567, 518] on button "button" at bounding box center [597, 534] width 114 height 65
drag, startPoint x: 564, startPoint y: 509, endPoint x: 607, endPoint y: 518, distance: 43.6
click at [607, 519] on icon "button" at bounding box center [596, 534] width 31 height 31
click at [602, 538] on icon "button" at bounding box center [596, 534] width 20 height 20
click at [592, 523] on icon "button" at bounding box center [596, 534] width 31 height 31
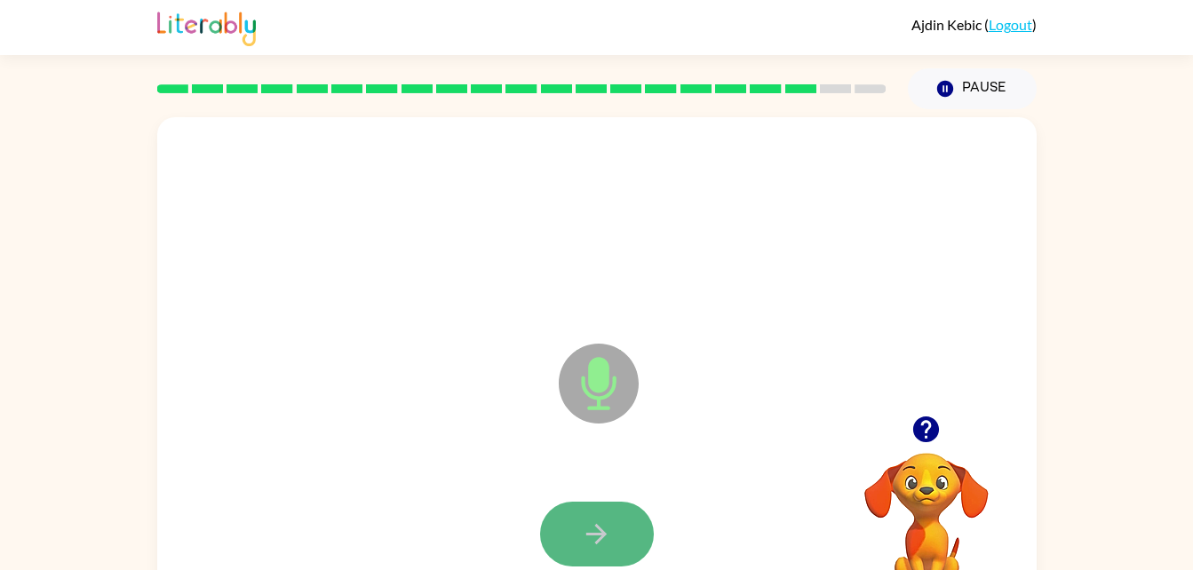
click at [592, 528] on icon "button" at bounding box center [596, 534] width 31 height 31
click at [571, 509] on button "button" at bounding box center [597, 534] width 114 height 65
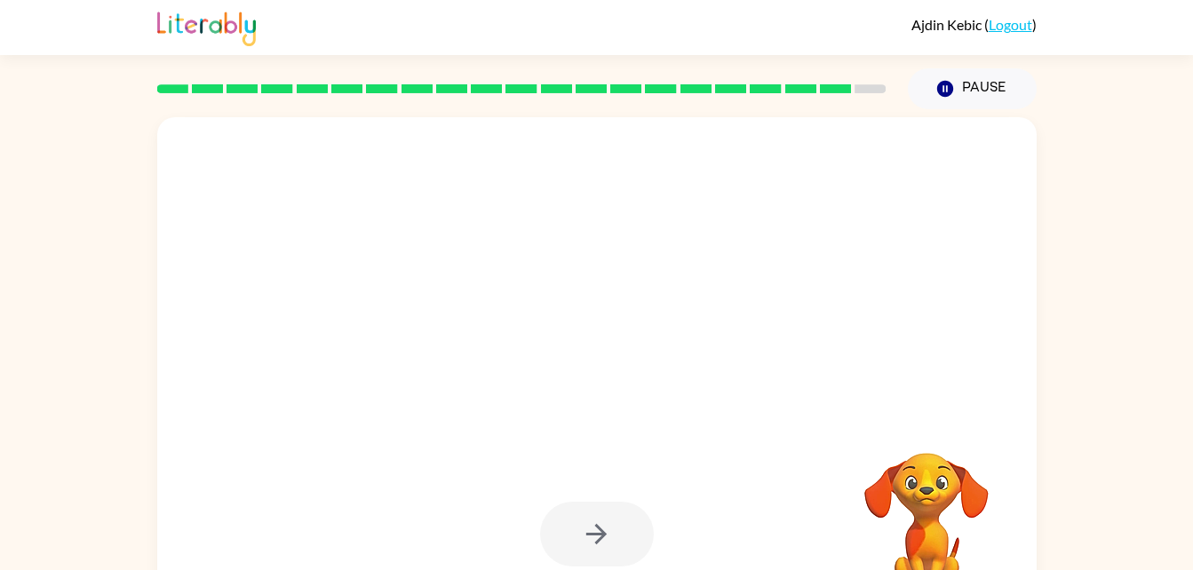
click at [581, 515] on div at bounding box center [597, 534] width 114 height 65
click at [586, 517] on div at bounding box center [597, 534] width 114 height 65
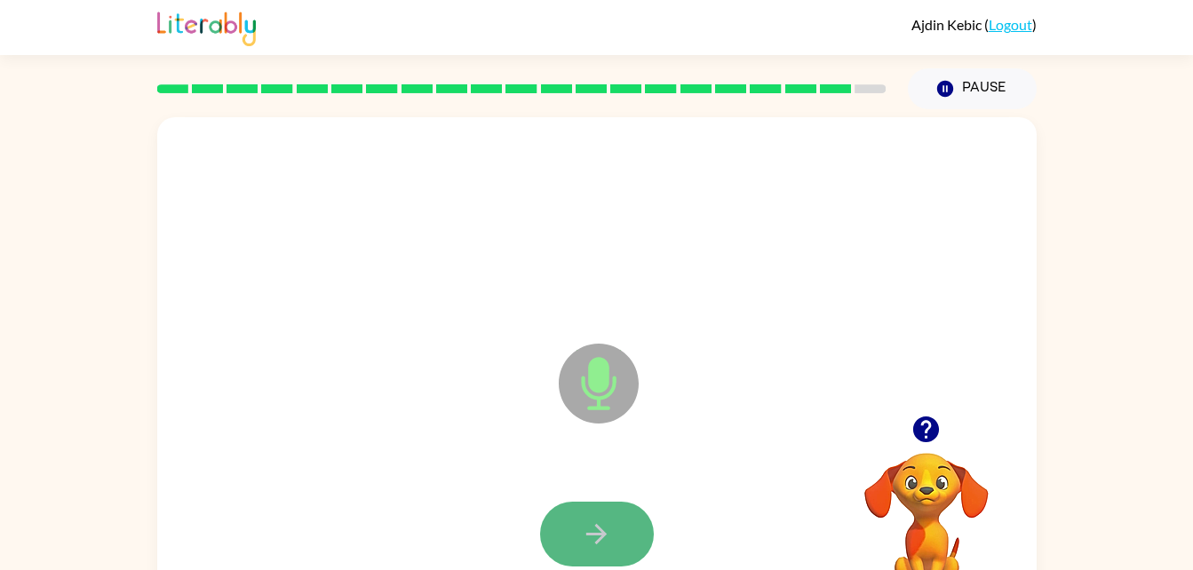
click at [586, 512] on button "button" at bounding box center [597, 534] width 114 height 65
